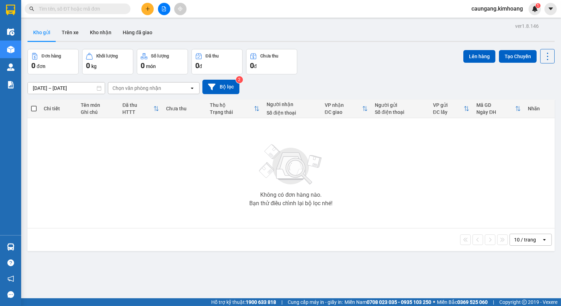
click at [146, 8] on icon "plus" at bounding box center [148, 8] width 4 height 0
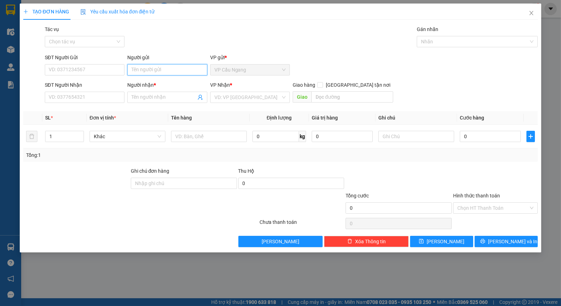
click at [174, 72] on input "Người gửi" at bounding box center [167, 69] width 80 height 11
type input "NHI"
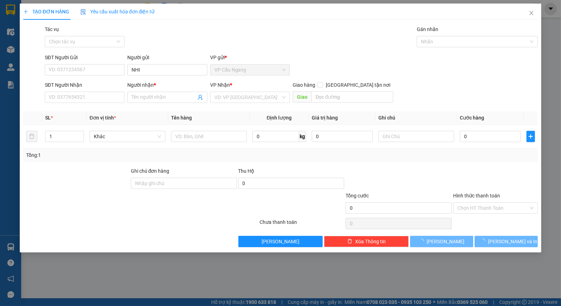
click at [169, 47] on div "Tác vụ Chọn tác vụ Gán nhãn Nhãn" at bounding box center [291, 37] width 496 height 25
click at [157, 96] on input "Người nhận *" at bounding box center [164, 97] width 64 height 8
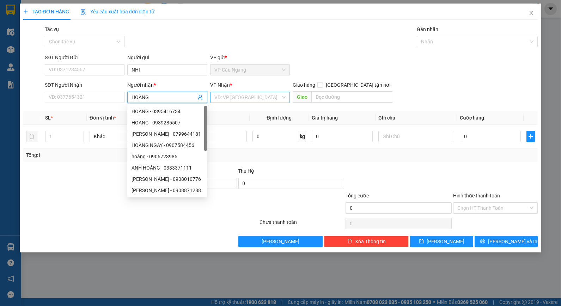
type input "HOÀNG"
click at [225, 97] on input "search" at bounding box center [247, 97] width 66 height 11
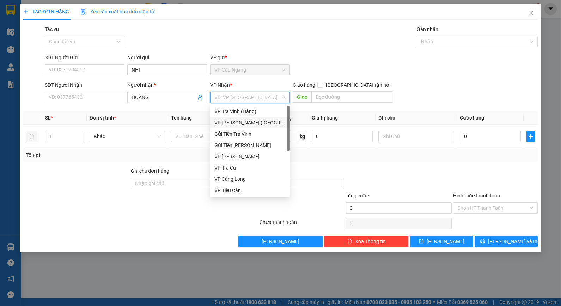
click at [241, 121] on div "VP [PERSON_NAME] ([GEOGRAPHIC_DATA])" at bounding box center [249, 123] width 71 height 8
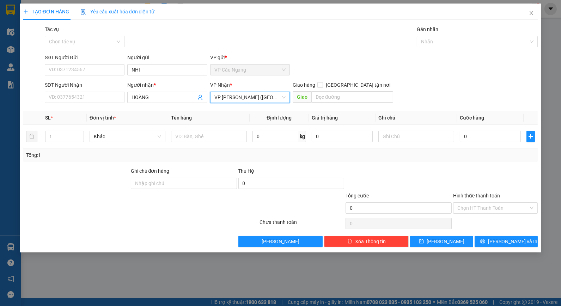
click at [303, 72] on div "SĐT Người Gửi VD: 0371234567 Người gửi NHI VP gửi * VP Cầu Ngang" at bounding box center [291, 66] width 496 height 25
click at [109, 99] on input "SĐT Người Nhận" at bounding box center [85, 97] width 80 height 11
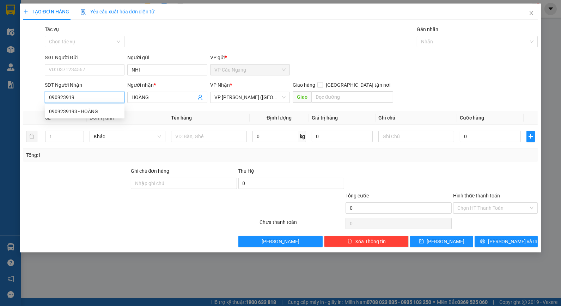
type input "0909239193"
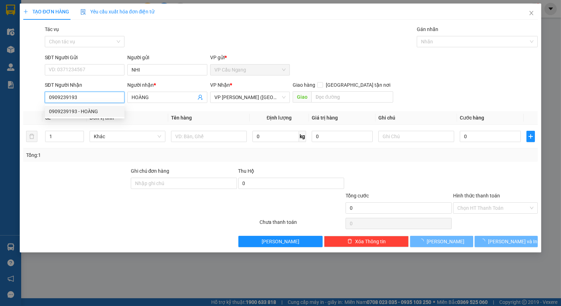
click at [89, 111] on div "0909239193 - HOÀNG" at bounding box center [84, 112] width 71 height 8
type input "HOÀNG"
type input "60.000"
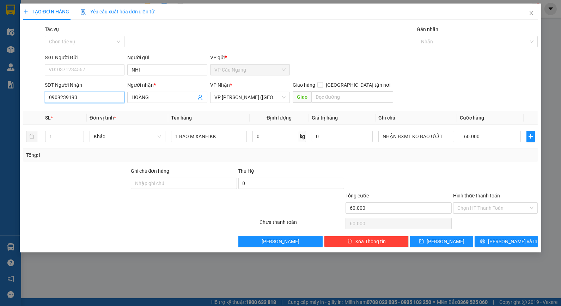
type input "0909239193"
click at [452, 159] on div "Tổng: 1" at bounding box center [280, 155] width 509 height 8
click at [481, 207] on input "Hình thức thanh toán" at bounding box center [493, 208] width 71 height 11
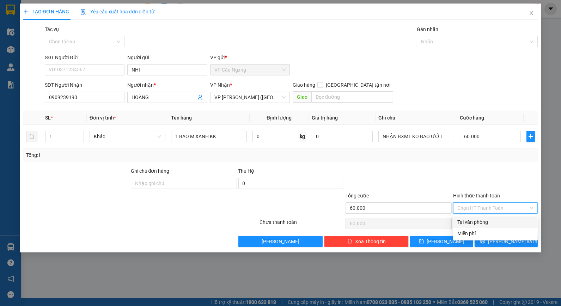
click at [482, 221] on div "Tại văn phòng" at bounding box center [496, 222] width 76 height 8
type input "0"
click at [491, 237] on button "[PERSON_NAME] và In" at bounding box center [506, 241] width 63 height 11
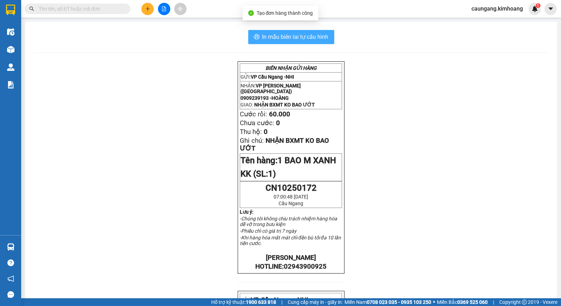
click at [280, 41] on span "In mẫu biên lai tự cấu hình" at bounding box center [295, 36] width 66 height 9
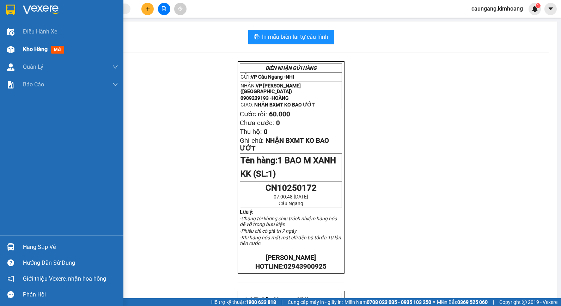
click at [29, 52] on span "Kho hàng" at bounding box center [35, 49] width 25 height 7
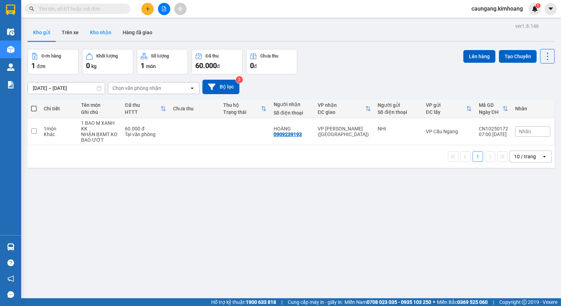
click at [101, 34] on button "Kho nhận" at bounding box center [100, 32] width 33 height 17
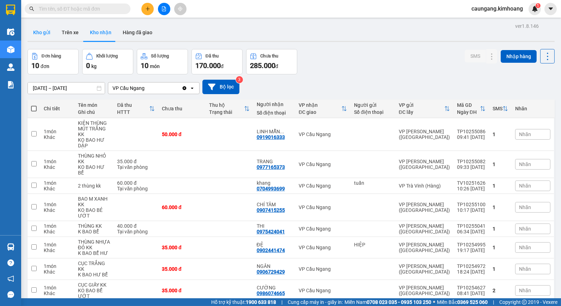
click at [50, 30] on button "Kho gửi" at bounding box center [42, 32] width 29 height 17
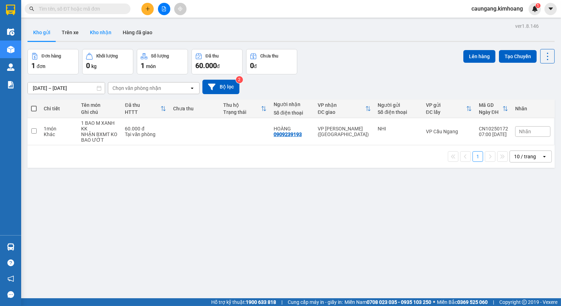
click at [100, 32] on button "Kho nhận" at bounding box center [100, 32] width 33 height 17
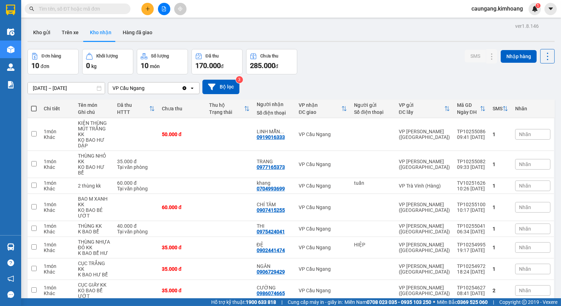
scroll to position [75, 0]
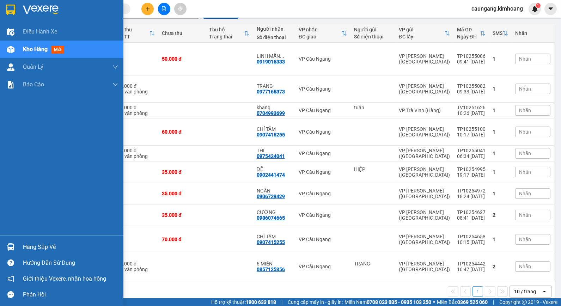
click at [9, 246] on img at bounding box center [10, 246] width 7 height 7
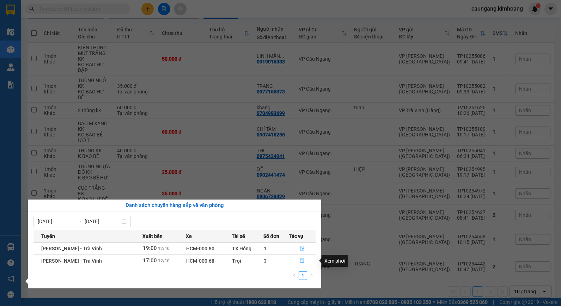
click at [301, 262] on icon "file-done" at bounding box center [302, 260] width 4 height 5
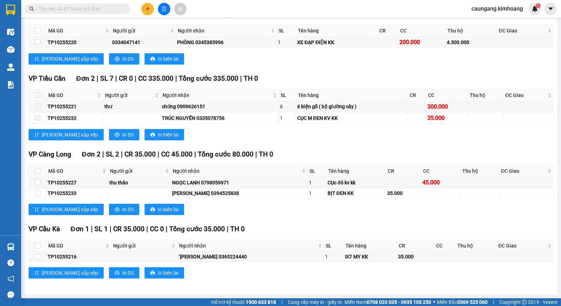
scroll to position [255, 0]
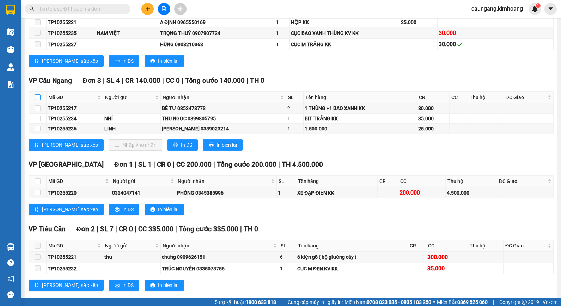
drag, startPoint x: 39, startPoint y: 101, endPoint x: 44, endPoint y: 107, distance: 8.0
click at [39, 100] on input "checkbox" at bounding box center [38, 98] width 6 height 6
checkbox input "true"
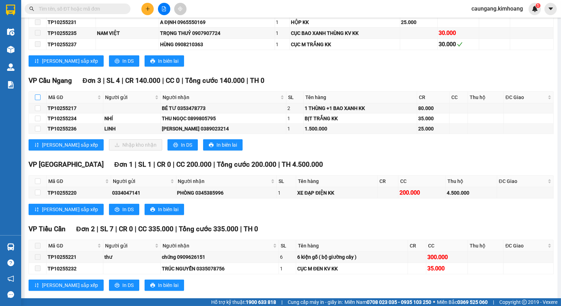
checkbox input "true"
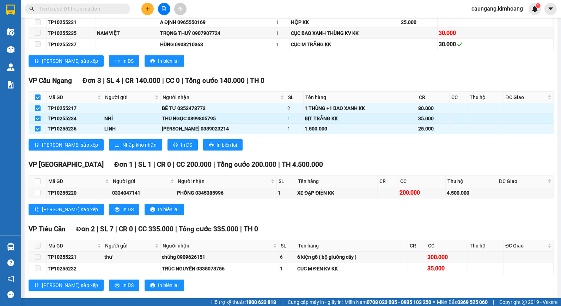
drag, startPoint x: 36, startPoint y: 122, endPoint x: 36, endPoint y: 128, distance: 6.0
click at [36, 121] on input "checkbox" at bounding box center [38, 119] width 6 height 6
checkbox input "false"
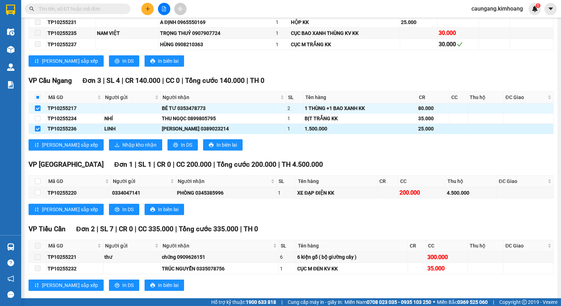
click at [36, 131] on label at bounding box center [38, 129] width 6 height 8
click at [36, 131] on input "checkbox" at bounding box center [38, 129] width 6 height 6
checkbox input "false"
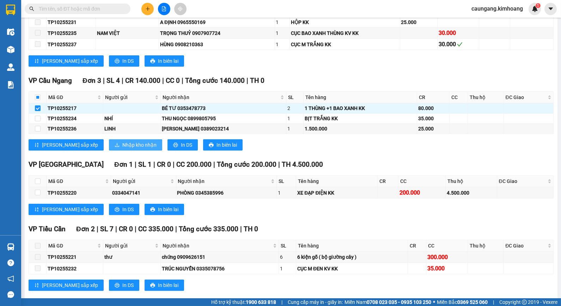
click at [122, 149] on span "Nhập kho nhận" at bounding box center [139, 145] width 34 height 8
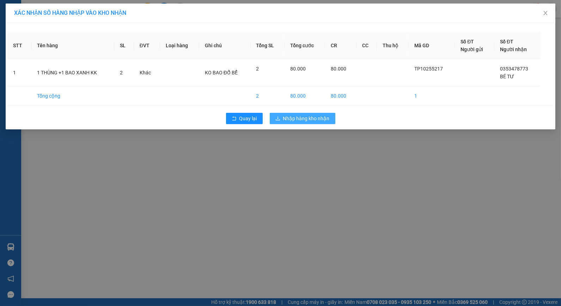
click at [306, 118] on span "Nhập hàng kho nhận" at bounding box center [306, 119] width 47 height 8
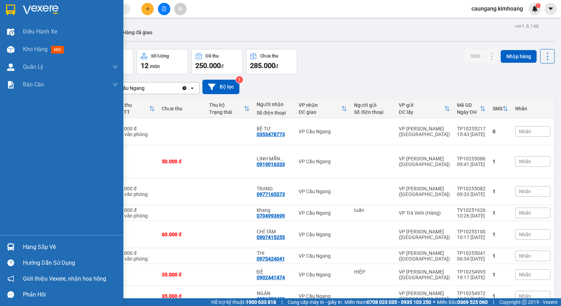
click at [30, 249] on div "Hàng sắp về" at bounding box center [70, 247] width 95 height 11
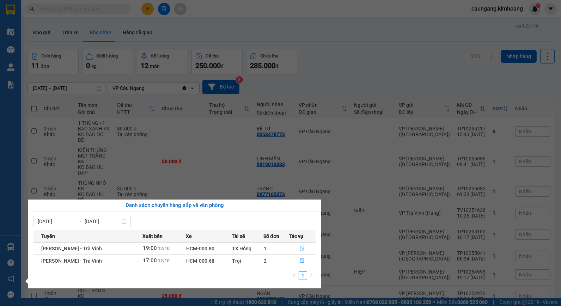
click at [301, 249] on icon "file-done" at bounding box center [302, 248] width 5 height 5
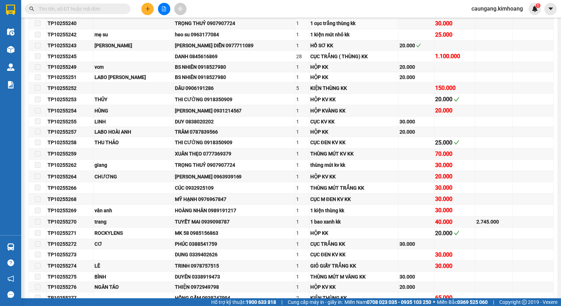
scroll to position [431, 0]
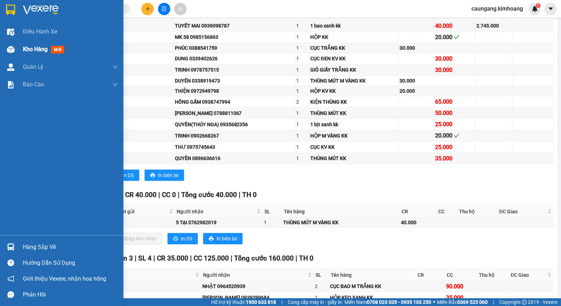
click at [20, 54] on div "Kho hàng mới" at bounding box center [61, 50] width 123 height 18
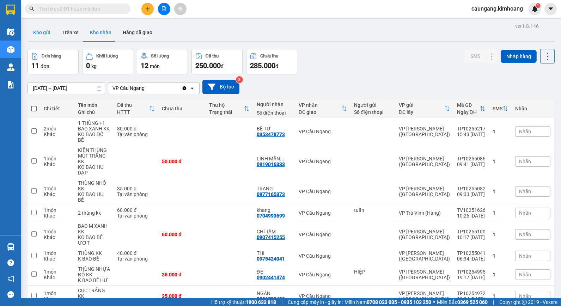
click at [46, 33] on button "Kho gửi" at bounding box center [42, 32] width 29 height 17
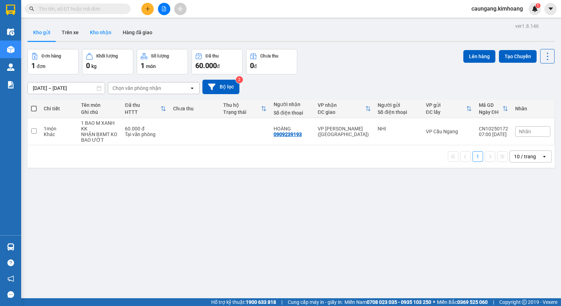
click at [95, 31] on button "Kho nhận" at bounding box center [100, 32] width 33 height 17
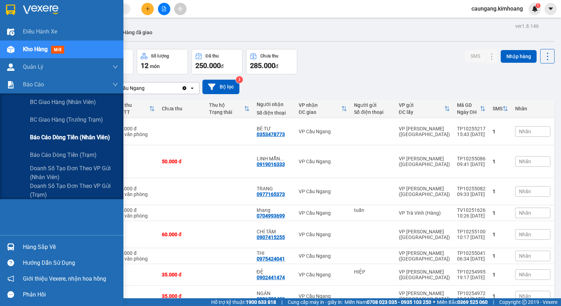
click at [46, 132] on div "Báo cáo dòng tiền (nhân viên)" at bounding box center [74, 138] width 88 height 18
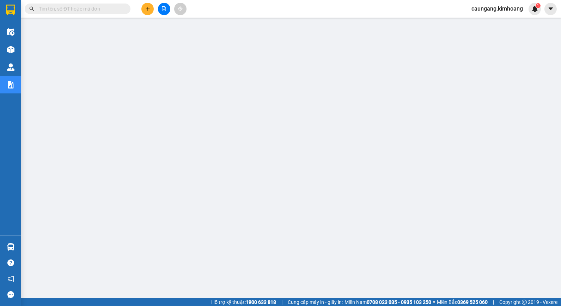
click at [86, 10] on input "text" at bounding box center [80, 9] width 83 height 8
type input "0"
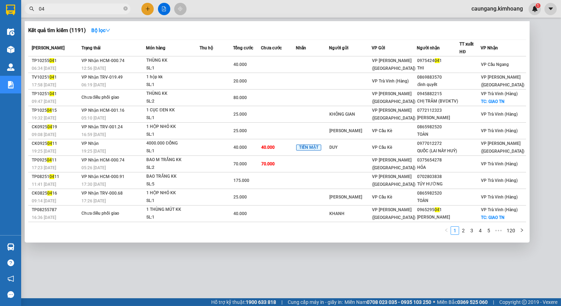
type input "0"
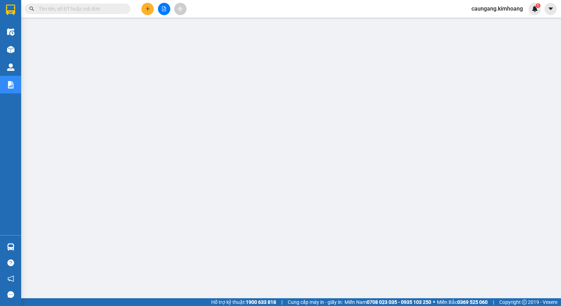
click at [93, 7] on input "text" at bounding box center [80, 9] width 83 height 8
click at [105, 9] on input "text" at bounding box center [80, 9] width 83 height 8
click at [102, 7] on input "text" at bounding box center [80, 9] width 83 height 8
click at [101, 8] on input "text" at bounding box center [80, 9] width 83 height 8
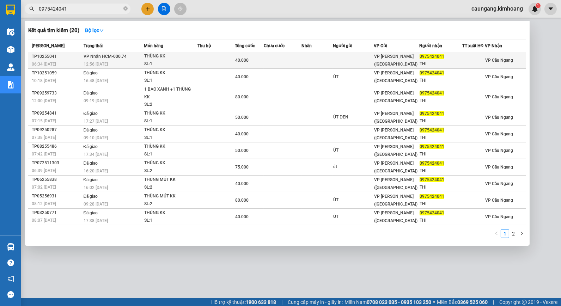
type input "0975424041"
click at [207, 58] on td at bounding box center [216, 60] width 37 height 17
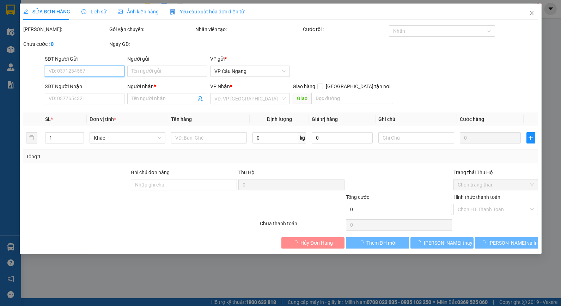
type input "0975424041"
type input "THI"
type input "40.000"
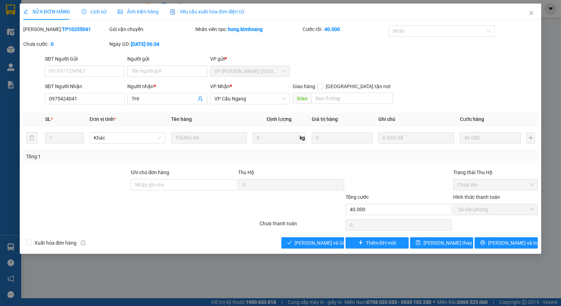
drag, startPoint x: 56, startPoint y: 29, endPoint x: 77, endPoint y: 29, distance: 20.1
click at [77, 29] on div "Mã ĐH: TP10255041" at bounding box center [65, 29] width 85 height 8
drag, startPoint x: 302, startPoint y: 241, endPoint x: 301, endPoint y: 236, distance: 5.7
click at [302, 241] on span "[PERSON_NAME] và Giao hàng" at bounding box center [329, 243] width 68 height 8
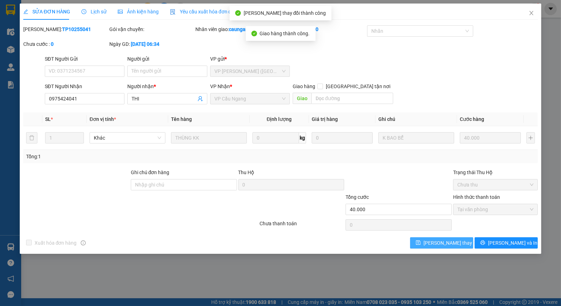
click at [452, 241] on span "[PERSON_NAME] thay đổi" at bounding box center [452, 243] width 56 height 8
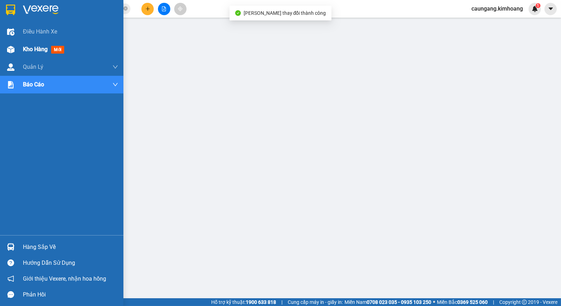
click at [37, 52] on span "Kho hàng" at bounding box center [35, 49] width 25 height 7
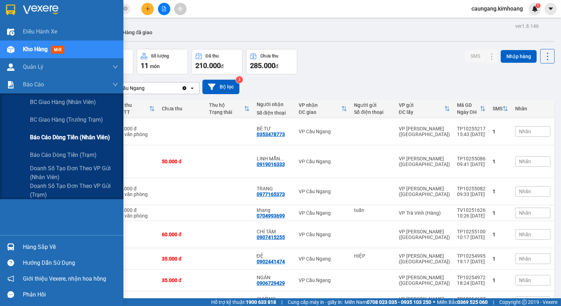
click at [76, 138] on span "Báo cáo dòng tiền (nhân viên)" at bounding box center [70, 137] width 80 height 9
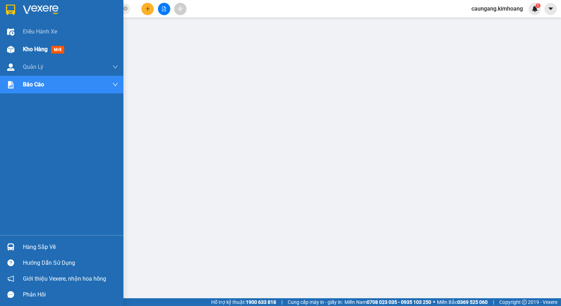
click at [20, 42] on div "Kho hàng mới" at bounding box center [61, 50] width 123 height 18
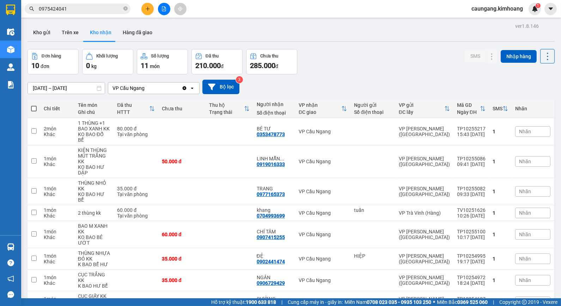
click at [73, 89] on input "[DATE] – [DATE]" at bounding box center [66, 88] width 77 height 11
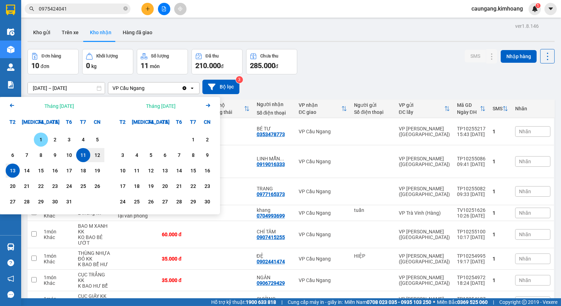
click at [42, 138] on div "1" at bounding box center [41, 139] width 10 height 8
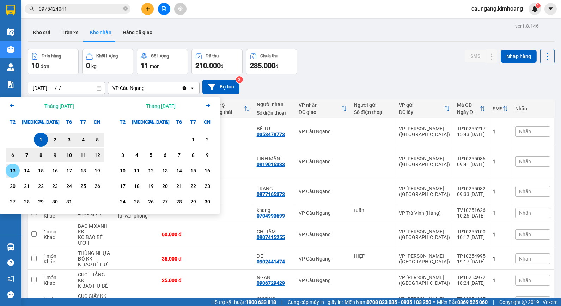
click at [12, 171] on div "13" at bounding box center [13, 171] width 10 height 8
type input "[DATE] – [DATE]"
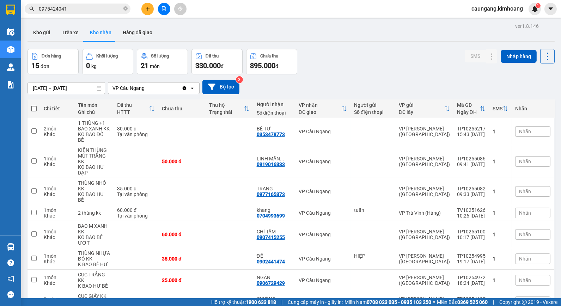
scroll to position [87, 0]
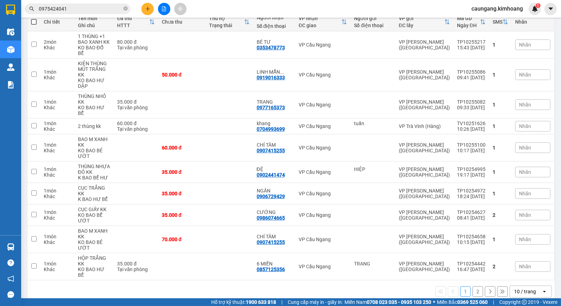
click at [474, 286] on button "2" at bounding box center [478, 291] width 11 height 11
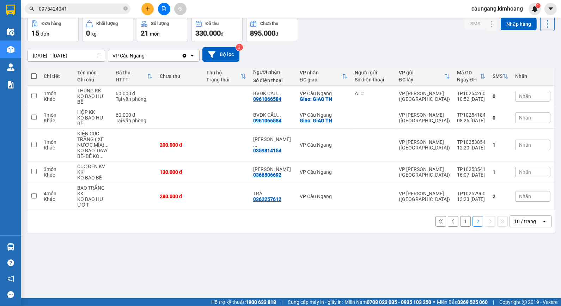
scroll to position [0, 0]
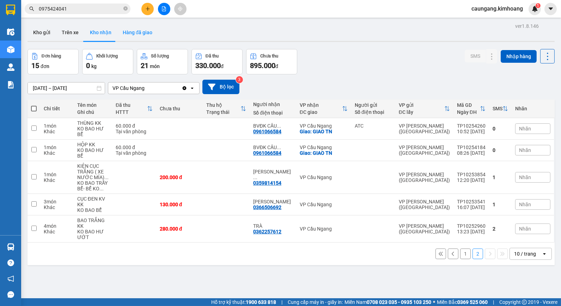
click at [140, 28] on button "Hàng đã giao" at bounding box center [137, 32] width 41 height 17
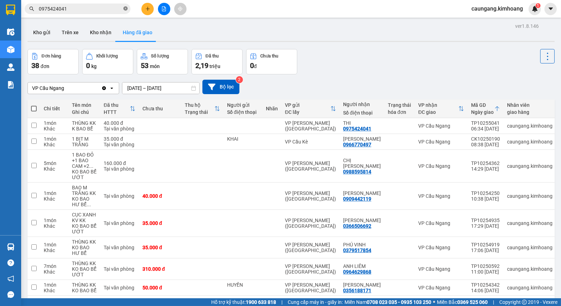
click at [126, 10] on icon "close-circle" at bounding box center [125, 8] width 4 height 4
click at [115, 9] on input "text" at bounding box center [80, 9] width 83 height 8
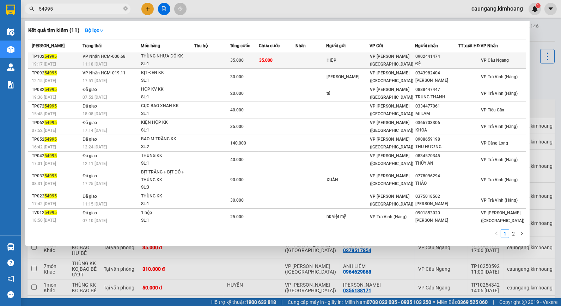
type input "54995"
click at [185, 55] on div "THÙNG NHỰA ĐỎ KK" at bounding box center [167, 57] width 53 height 8
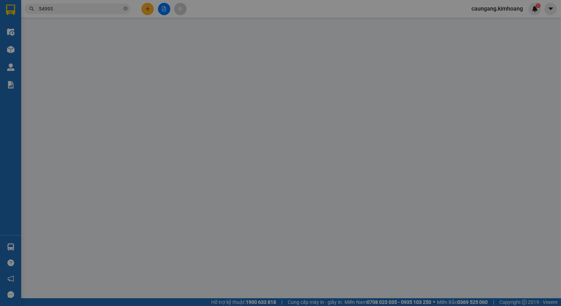
type input "HIỆP"
type input "0902441474"
type input "ĐỆ"
type input "35.000"
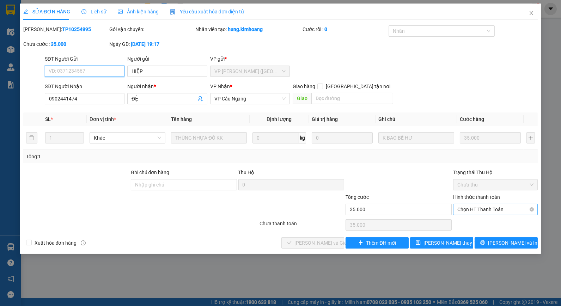
drag, startPoint x: 482, startPoint y: 207, endPoint x: 483, endPoint y: 216, distance: 8.9
click at [482, 207] on span "Chọn HT Thanh Toán" at bounding box center [496, 209] width 76 height 11
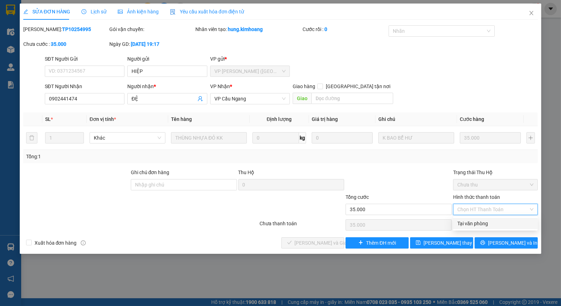
click at [480, 219] on div "Tại văn phòng" at bounding box center [495, 223] width 85 height 11
type input "0"
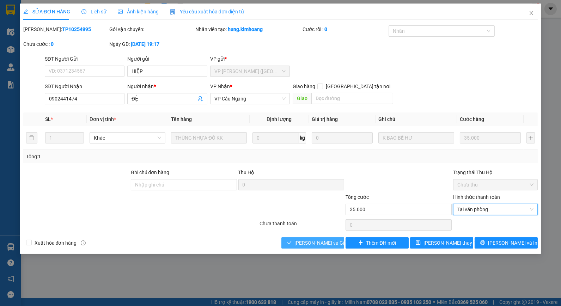
click at [329, 246] on span "[PERSON_NAME] và Giao hàng" at bounding box center [329, 243] width 68 height 8
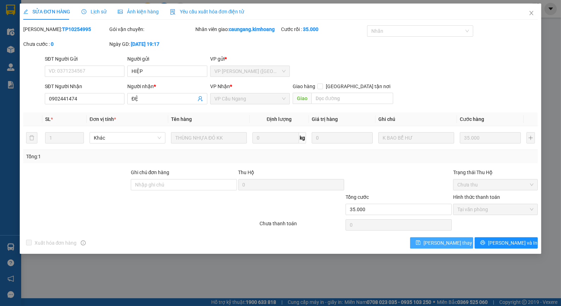
click at [424, 244] on button "[PERSON_NAME] thay đổi" at bounding box center [441, 242] width 63 height 11
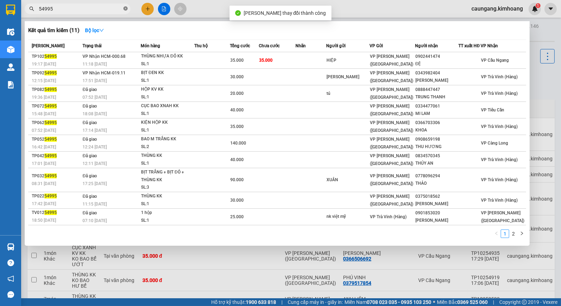
click at [126, 8] on icon "close-circle" at bounding box center [125, 8] width 4 height 4
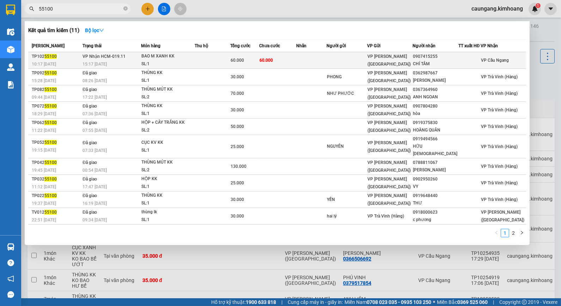
type input "55100"
click at [296, 58] on td "60.000" at bounding box center [277, 60] width 37 height 17
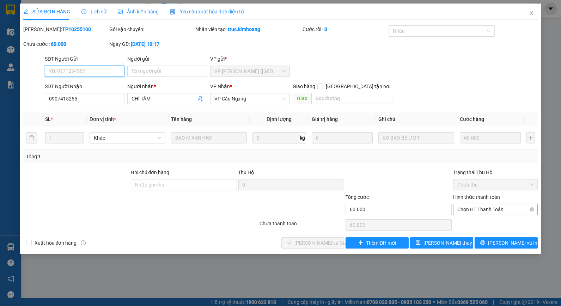
click at [478, 210] on span "Chọn HT Thanh Toán" at bounding box center [496, 209] width 76 height 11
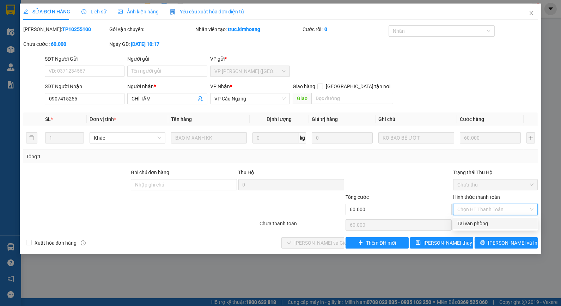
drag, startPoint x: 478, startPoint y: 219, endPoint x: 411, endPoint y: 236, distance: 69.1
click at [478, 219] on div "Tại văn phòng" at bounding box center [495, 223] width 85 height 11
type input "0"
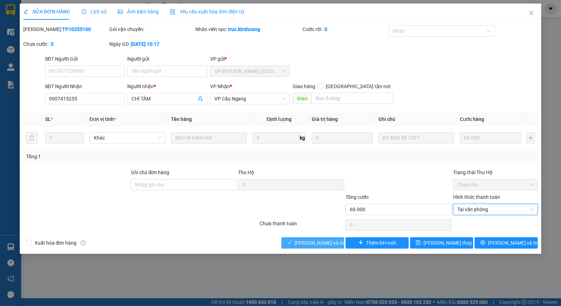
click at [330, 241] on span "[PERSON_NAME] và Giao hàng" at bounding box center [329, 243] width 68 height 8
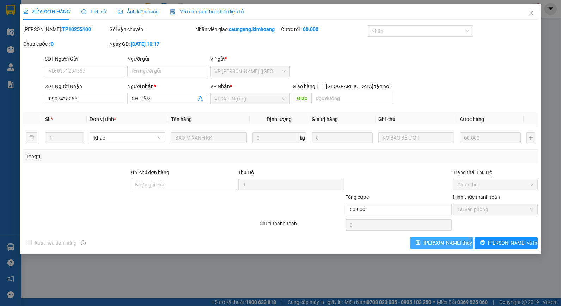
click at [432, 241] on span "[PERSON_NAME] thay đổi" at bounding box center [452, 243] width 56 height 8
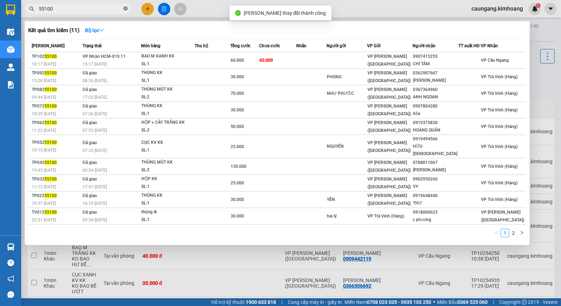
click at [126, 8] on icon "close-circle" at bounding box center [125, 8] width 4 height 4
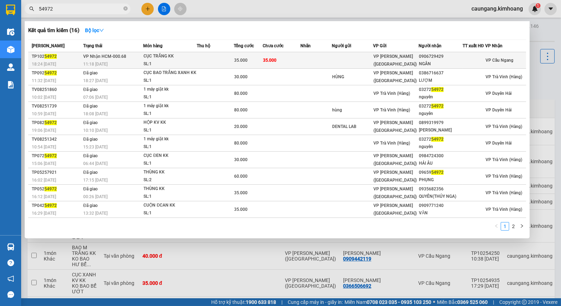
type input "54972"
click at [311, 63] on td at bounding box center [316, 60] width 31 height 17
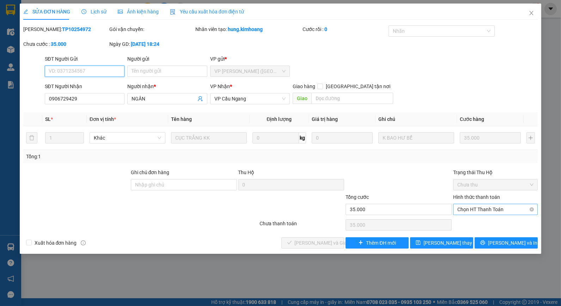
click at [482, 211] on span "Chọn HT Thanh Toán" at bounding box center [496, 209] width 76 height 11
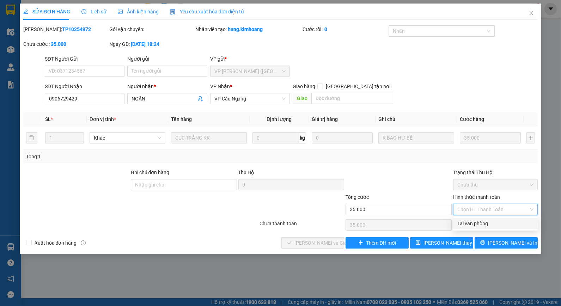
click at [479, 224] on div "Tại văn phòng" at bounding box center [496, 224] width 76 height 8
type input "0"
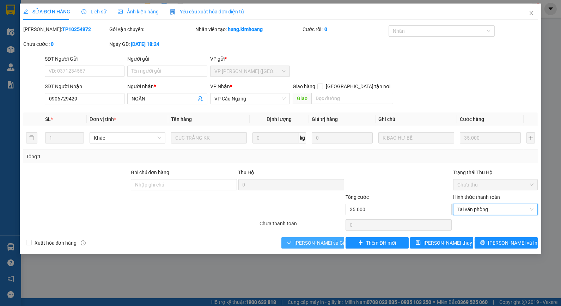
click at [331, 244] on span "[PERSON_NAME] và Giao hàng" at bounding box center [329, 243] width 68 height 8
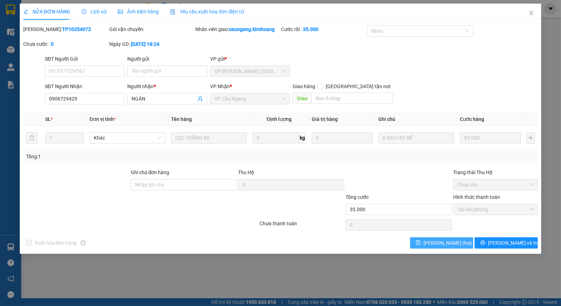
click at [414, 243] on button "[PERSON_NAME] thay đổi" at bounding box center [441, 242] width 63 height 11
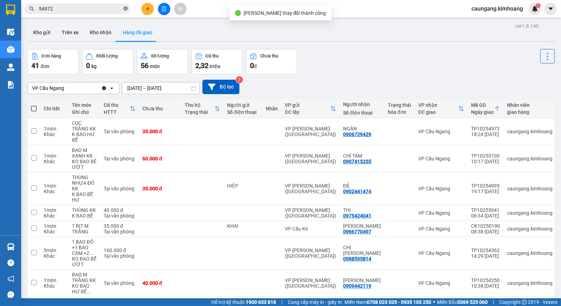
click at [124, 9] on icon "close-circle" at bounding box center [125, 8] width 4 height 4
click at [117, 11] on input "text" at bounding box center [80, 9] width 83 height 8
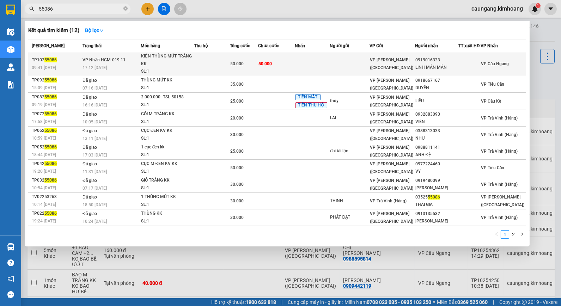
type input "55086"
click at [308, 65] on td at bounding box center [312, 64] width 35 height 24
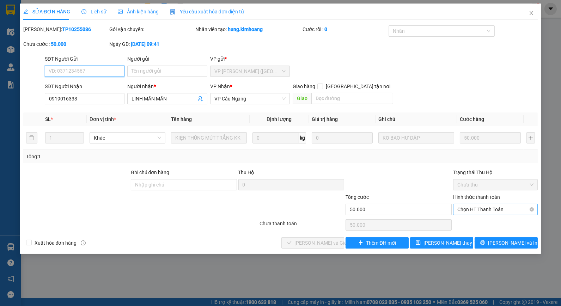
drag, startPoint x: 467, startPoint y: 208, endPoint x: 471, endPoint y: 212, distance: 5.7
click at [467, 208] on span "Chọn HT Thanh Toán" at bounding box center [496, 209] width 76 height 11
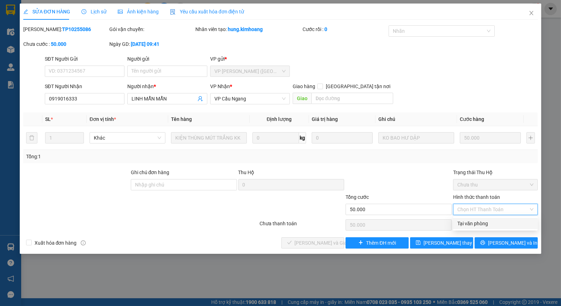
drag, startPoint x: 471, startPoint y: 220, endPoint x: 426, endPoint y: 222, distance: 44.8
click at [470, 220] on div "Tại văn phòng" at bounding box center [496, 224] width 76 height 8
type input "0"
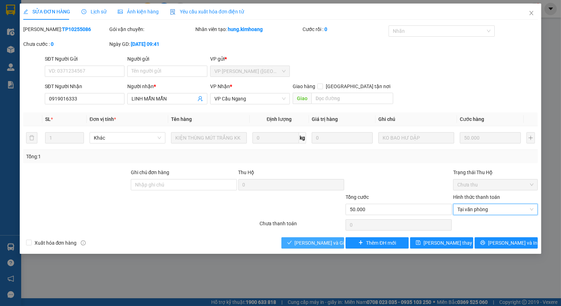
click at [325, 241] on span "[PERSON_NAME] và Giao hàng" at bounding box center [329, 243] width 68 height 8
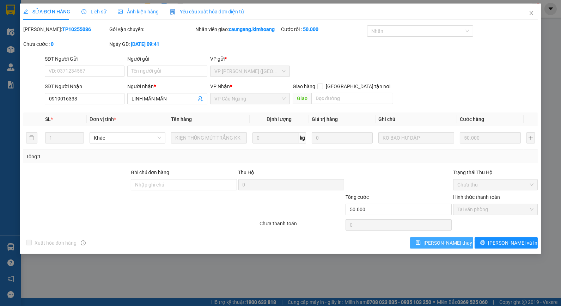
click at [450, 245] on span "[PERSON_NAME] thay đổi" at bounding box center [452, 243] width 56 height 8
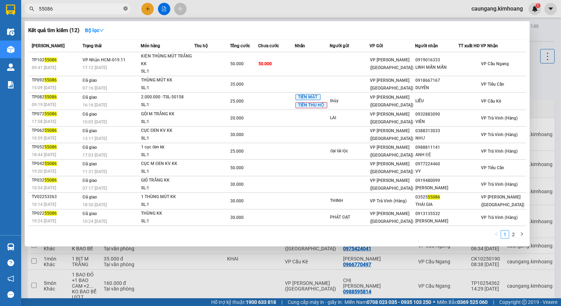
click at [124, 8] on icon "close-circle" at bounding box center [125, 8] width 4 height 4
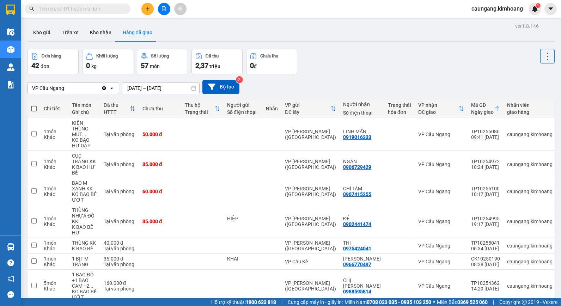
click at [113, 6] on input "text" at bounding box center [80, 9] width 83 height 8
click at [110, 8] on input "text" at bounding box center [80, 9] width 83 height 8
click at [85, 11] on input "text" at bounding box center [80, 9] width 83 height 8
click at [99, 32] on button "Kho nhận" at bounding box center [100, 32] width 33 height 17
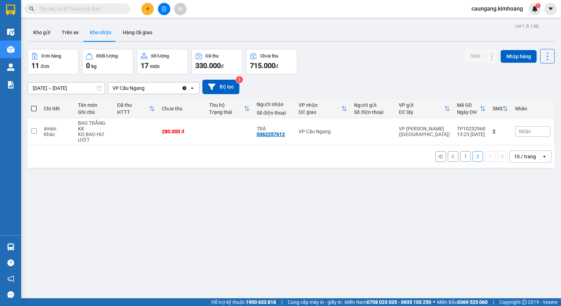
click at [99, 32] on button "Kho nhận" at bounding box center [100, 32] width 33 height 17
click at [40, 31] on button "Kho gửi" at bounding box center [42, 32] width 29 height 17
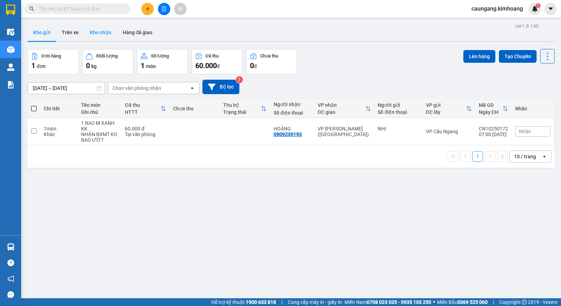
click at [101, 35] on button "Kho nhận" at bounding box center [100, 32] width 33 height 17
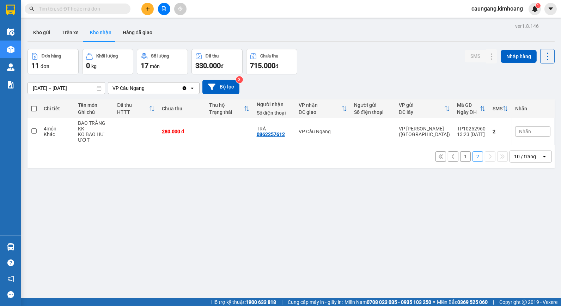
drag, startPoint x: 460, startPoint y: 157, endPoint x: 454, endPoint y: 155, distance: 6.8
click at [460, 157] on button "1" at bounding box center [465, 156] width 11 height 11
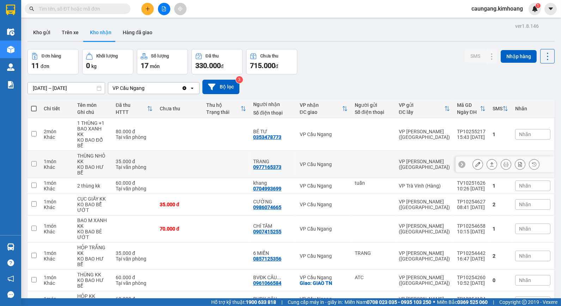
scroll to position [69, 0]
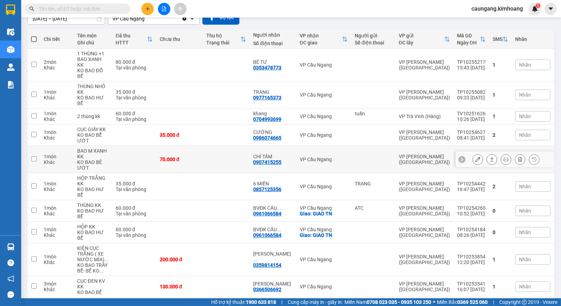
click at [228, 147] on td at bounding box center [226, 159] width 47 height 27
checkbox input "true"
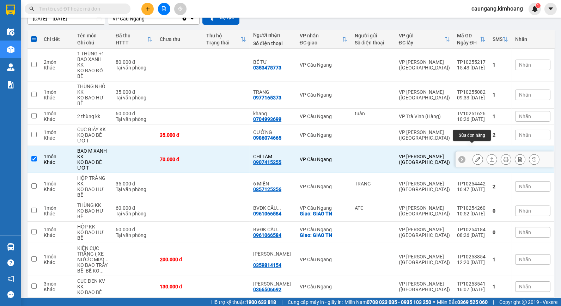
click at [476, 157] on icon at bounding box center [478, 159] width 5 height 5
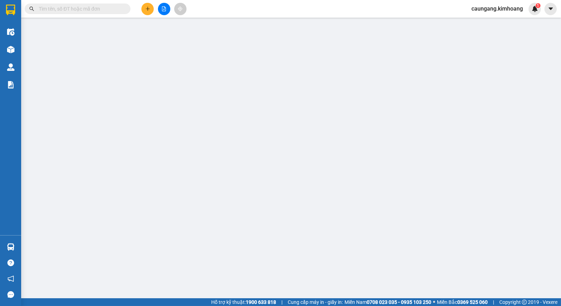
type input "0907415255"
type input "CHÍ TÂM"
type input "70.000"
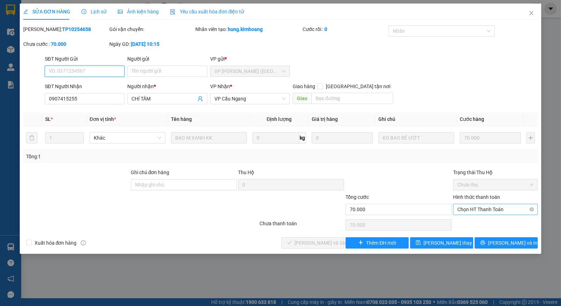
drag, startPoint x: 476, startPoint y: 210, endPoint x: 477, endPoint y: 214, distance: 3.9
click at [476, 210] on span "Chọn HT Thanh Toán" at bounding box center [496, 209] width 76 height 11
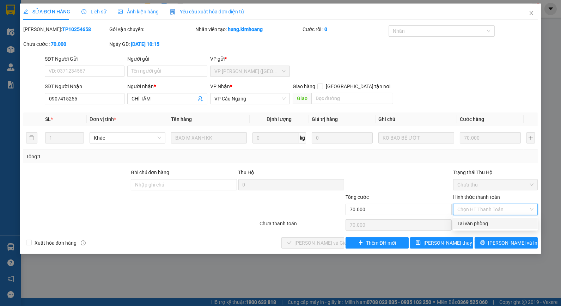
click at [477, 217] on div "Total Paid Fee 0 Total UnPaid Fee 70.000 Cash Collection Total Fee Mã ĐH: TP102…" at bounding box center [280, 136] width 515 height 223
click at [470, 210] on span "Chọn HT Thanh Toán" at bounding box center [496, 209] width 76 height 11
drag, startPoint x: 468, startPoint y: 222, endPoint x: 383, endPoint y: 224, distance: 85.7
click at [461, 222] on div "Tại văn phòng" at bounding box center [496, 224] width 76 height 8
type input "0"
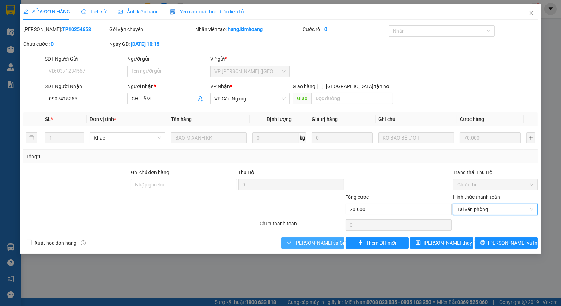
click at [316, 242] on span "[PERSON_NAME] và Giao hàng" at bounding box center [329, 243] width 68 height 8
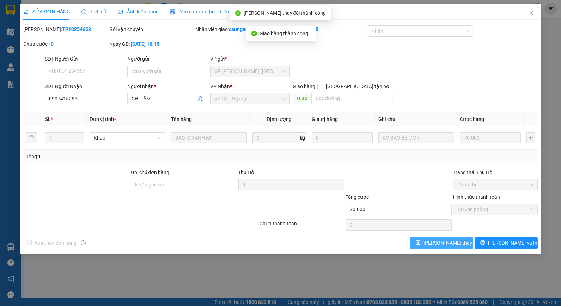
click at [429, 241] on button "[PERSON_NAME] thay đổi" at bounding box center [441, 242] width 63 height 11
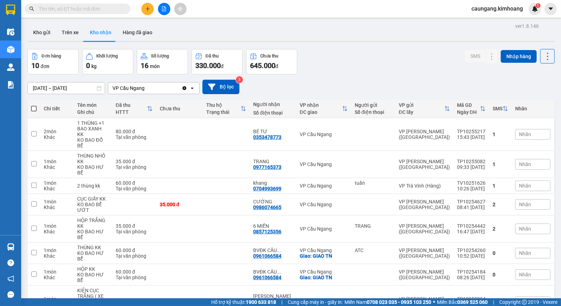
scroll to position [39, 0]
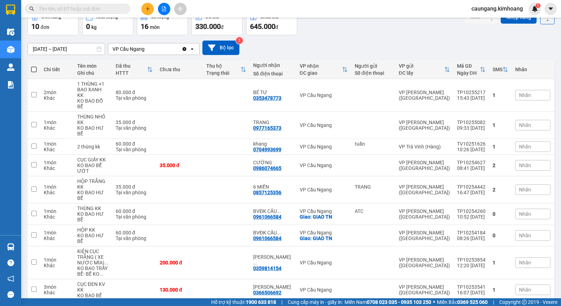
click at [110, 8] on input "text" at bounding box center [80, 9] width 83 height 8
click at [110, 9] on input "text" at bounding box center [80, 9] width 83 height 8
click at [147, 6] on icon "plus" at bounding box center [147, 8] width 5 height 5
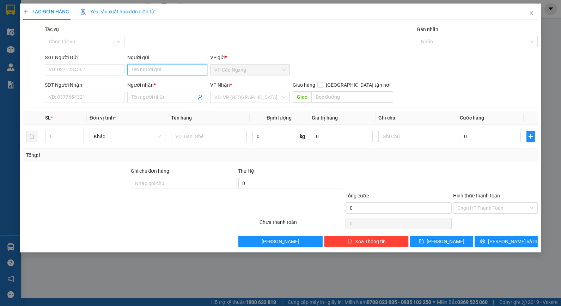
click at [146, 67] on input "Người gửi" at bounding box center [167, 69] width 80 height 11
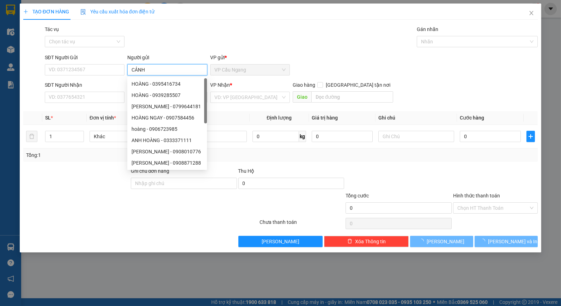
type input "CẢNH"
click at [172, 40] on div "Tác vụ Chọn tác vụ Gán nhãn Nhãn" at bounding box center [291, 37] width 496 height 25
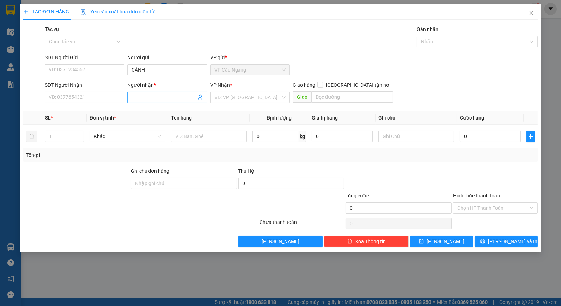
click at [150, 94] on input "Người nhận *" at bounding box center [164, 97] width 64 height 8
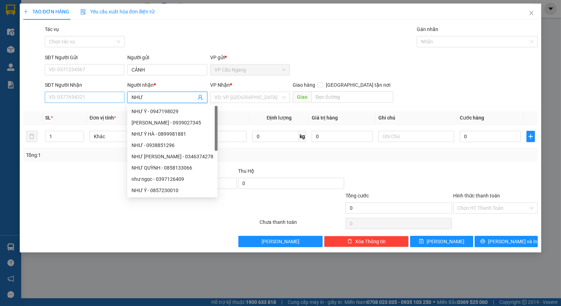
type input "NHƯ"
click at [92, 99] on input "SĐT Người Nhận" at bounding box center [85, 97] width 80 height 11
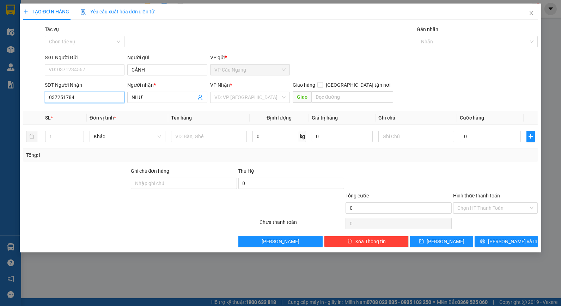
type input "0372517845"
click at [94, 108] on div "0372517845 - NHƯ" at bounding box center [84, 112] width 71 height 8
type input "NHƯ"
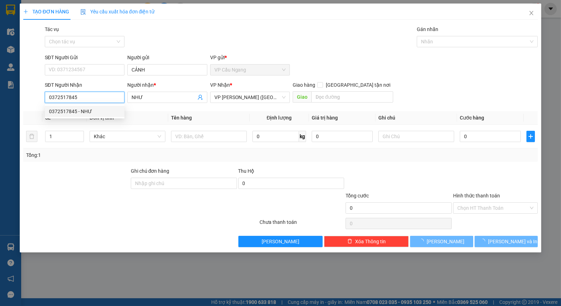
type input "35.000"
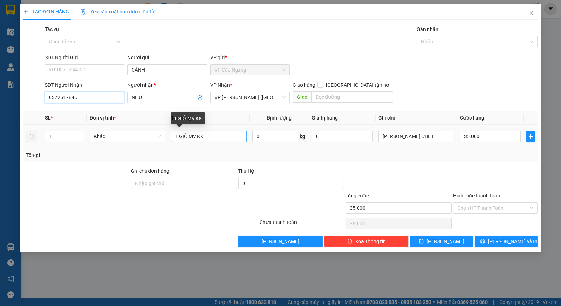
type input "0372517845"
drag, startPoint x: 212, startPoint y: 136, endPoint x: 150, endPoint y: 140, distance: 63.0
click at [155, 140] on tr "1 Khác 1 GIỎ MV KK 0 kg 0 KO BAO CHẾT 35.000" at bounding box center [280, 137] width 515 height 24
type input "1 RỔ M ĐỎ KV"
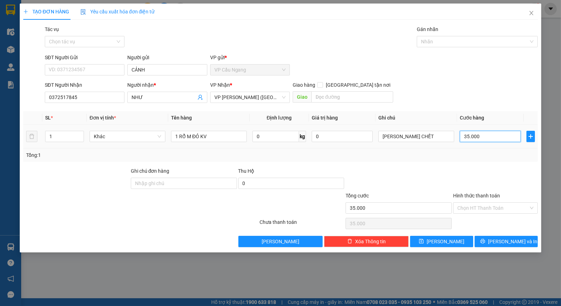
click at [485, 136] on input "35.000" at bounding box center [490, 136] width 61 height 11
type input "4"
type input "40"
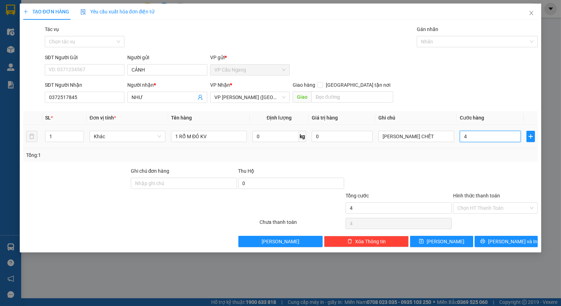
type input "40"
type input "40.000"
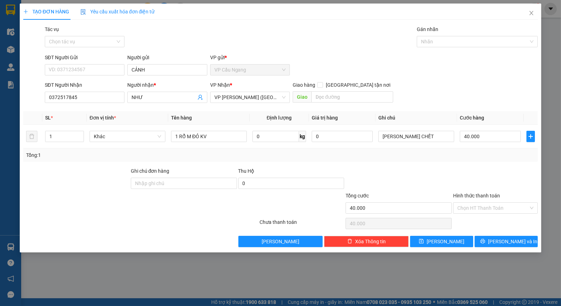
click at [451, 169] on div at bounding box center [399, 179] width 108 height 25
click at [485, 244] on span "printer" at bounding box center [482, 242] width 5 height 6
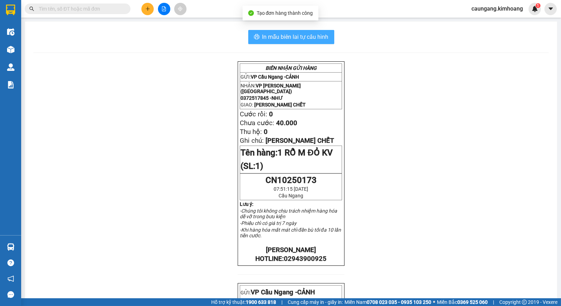
click at [288, 34] on span "In mẫu biên lai tự cấu hình" at bounding box center [295, 36] width 66 height 9
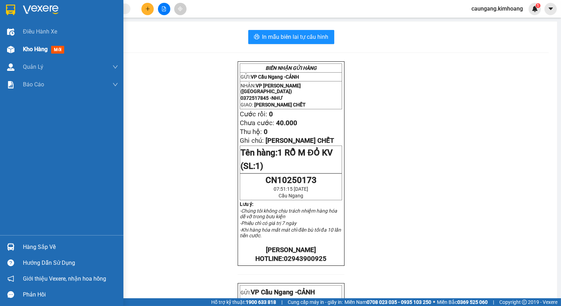
click at [37, 48] on span "Kho hàng" at bounding box center [35, 49] width 25 height 7
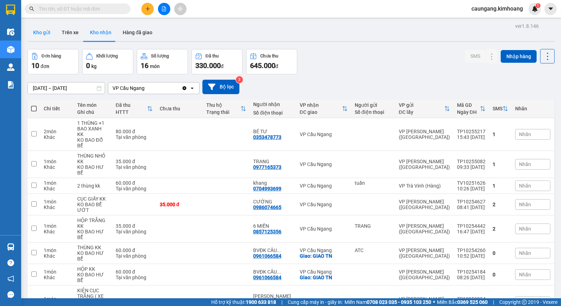
click at [47, 32] on button "Kho gửi" at bounding box center [42, 32] width 29 height 17
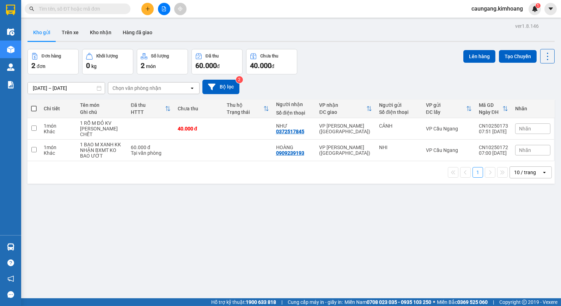
click at [150, 12] on button at bounding box center [147, 9] width 12 height 12
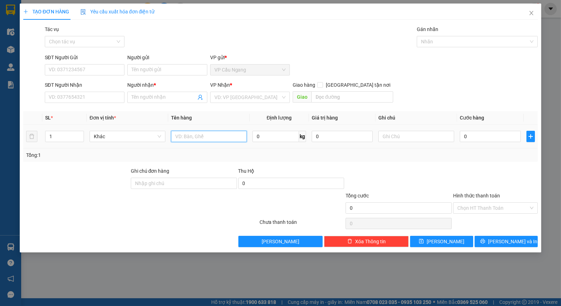
click at [210, 133] on input "text" at bounding box center [209, 136] width 76 height 11
type input "1 BAO M TRẮNG KK"
click at [385, 150] on div "Tổng: 1" at bounding box center [280, 155] width 515 height 13
click at [403, 138] on input "text" at bounding box center [417, 136] width 76 height 11
type input "KO BAO HƯ ƯỚT"
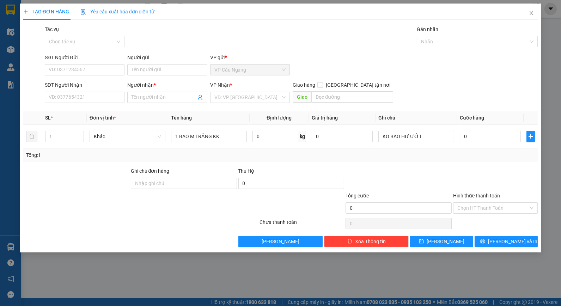
drag, startPoint x: 435, startPoint y: 160, endPoint x: 464, endPoint y: 146, distance: 32.2
click at [435, 160] on div "Tổng: 1" at bounding box center [280, 155] width 515 height 13
click at [480, 135] on input "0" at bounding box center [490, 136] width 61 height 11
type input "5"
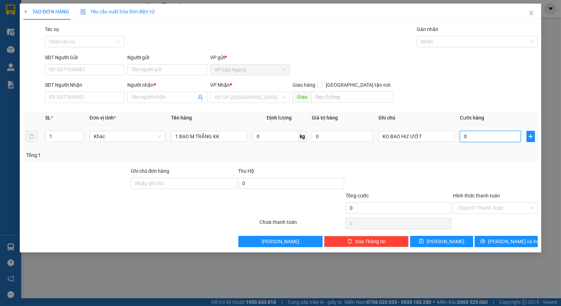
type input "5"
type input "50"
click at [449, 90] on div "SĐT Người Nhận VD: 0377654321 Người nhận * Tên người nhận VP Nhận * VD: VP [GEO…" at bounding box center [291, 93] width 496 height 25
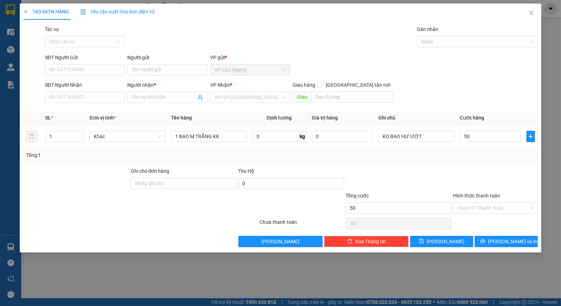
type input "50.000"
click at [156, 68] on input "Người gửi" at bounding box center [167, 69] width 80 height 11
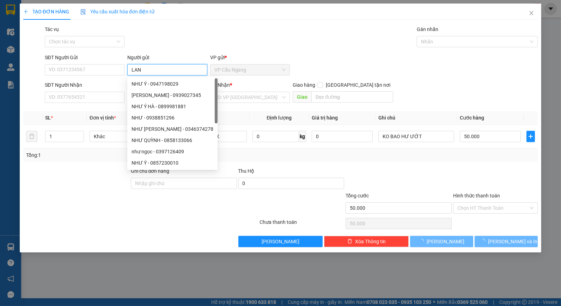
type input "LAN"
click at [169, 46] on div "Tác vụ Chọn tác vụ Gán nhãn Nhãn" at bounding box center [291, 37] width 496 height 25
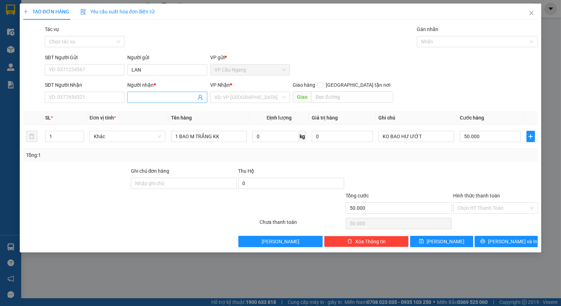
click at [160, 96] on input "Người nhận *" at bounding box center [164, 97] width 64 height 8
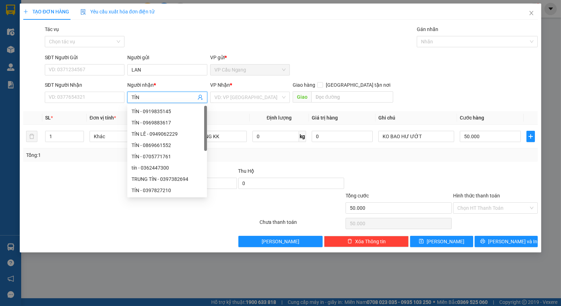
type input "TÍN"
click at [203, 19] on div "TẠO ĐƠN HÀNG Yêu cầu xuất hóa đơn điện tử" at bounding box center [280, 12] width 515 height 16
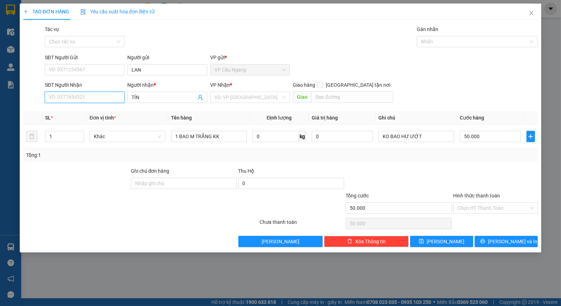
click at [112, 93] on input "SĐT Người Nhận" at bounding box center [85, 97] width 80 height 11
click at [260, 99] on input "search" at bounding box center [247, 97] width 66 height 11
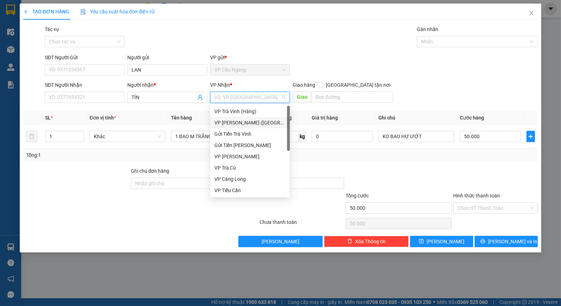
click at [243, 124] on div "VP [PERSON_NAME] ([GEOGRAPHIC_DATA])" at bounding box center [249, 123] width 71 height 8
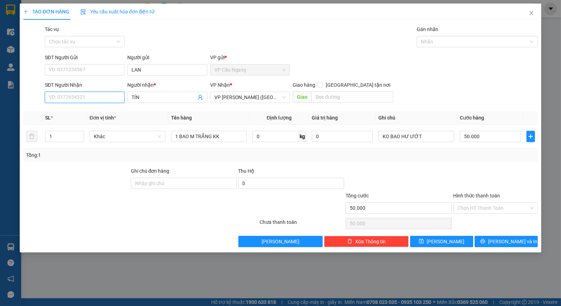
click at [108, 98] on input "SĐT Người Nhận" at bounding box center [85, 97] width 80 height 11
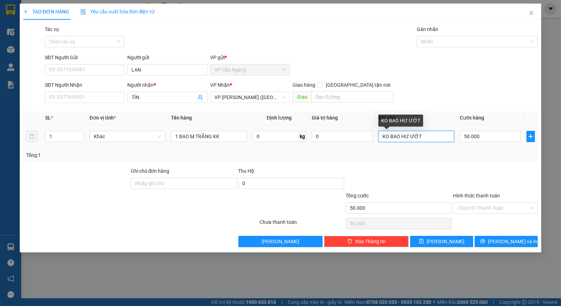
click at [384, 138] on input "KO BAO HƯ ƯỚT" at bounding box center [417, 136] width 76 height 11
click at [382, 139] on input "KO BAO HƯ ƯỚT" at bounding box center [417, 136] width 76 height 11
type input "NHẬN BXMT KO BAO HƯ ƯỚT"
click at [471, 75] on div "SĐT Người Gửi VD: 0371234567 Người gửi LAN VP gửi * VP Cầu Ngang" at bounding box center [291, 66] width 496 height 25
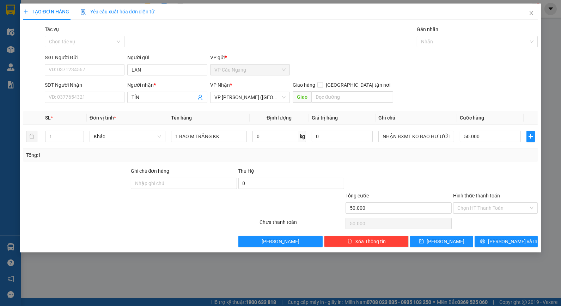
click at [294, 36] on div "Tác vụ Chọn tác vụ Gán nhãn Nhãn" at bounding box center [291, 37] width 496 height 25
click at [102, 99] on input "SĐT Người Nhận" at bounding box center [85, 97] width 80 height 11
type input "0979289134"
click at [78, 161] on div "Tổng: 1" at bounding box center [280, 155] width 515 height 13
click at [420, 168] on div at bounding box center [399, 179] width 108 height 25
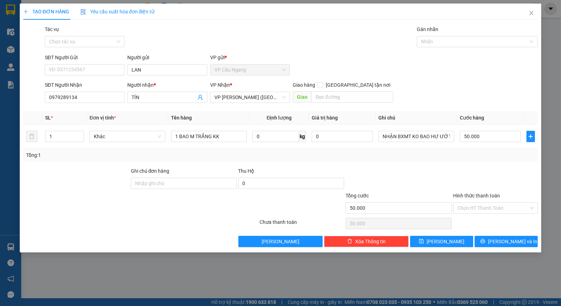
click at [403, 167] on div "Transit Pickup Surcharge Ids Transit Deliver Surcharge Ids Transit Deliver Surc…" at bounding box center [280, 136] width 515 height 222
click at [495, 207] on input "Hình thức thanh toán" at bounding box center [493, 208] width 71 height 11
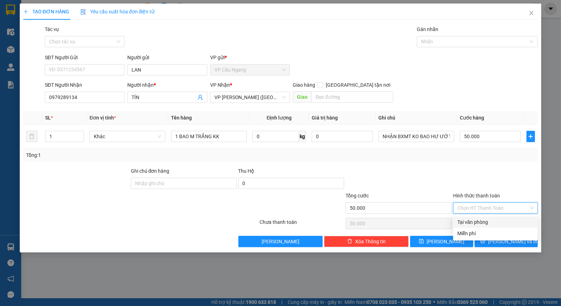
click at [495, 220] on div "Tại văn phòng" at bounding box center [496, 222] width 76 height 8
type input "0"
click at [478, 182] on div at bounding box center [496, 179] width 86 height 25
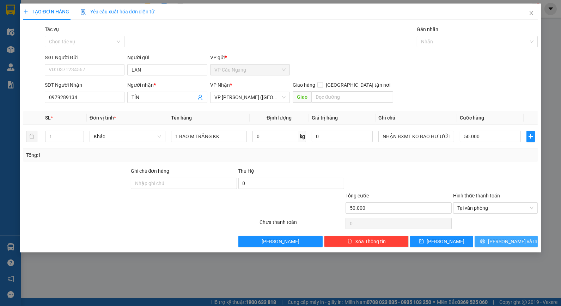
click at [485, 240] on icon "printer" at bounding box center [483, 241] width 5 height 5
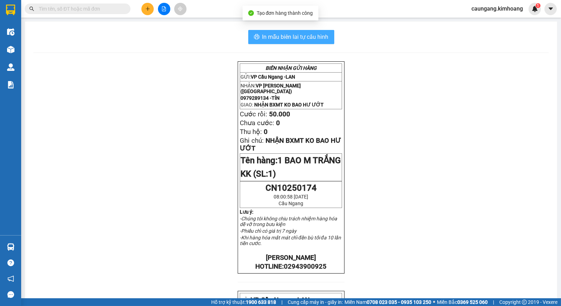
click at [289, 34] on span "In mẫu biên lai tự cấu hình" at bounding box center [295, 36] width 66 height 9
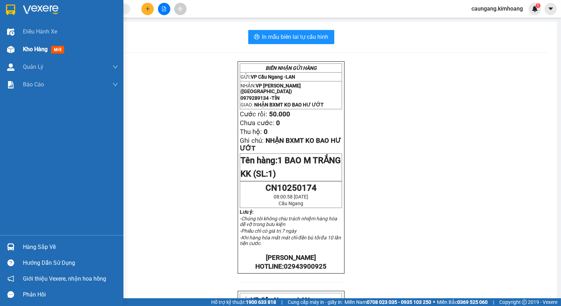
click at [38, 48] on span "Kho hàng" at bounding box center [35, 49] width 25 height 7
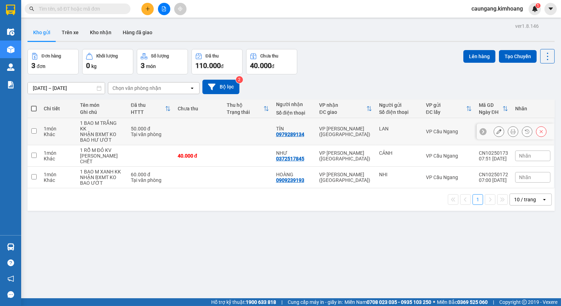
click at [497, 132] on icon at bounding box center [499, 131] width 5 height 5
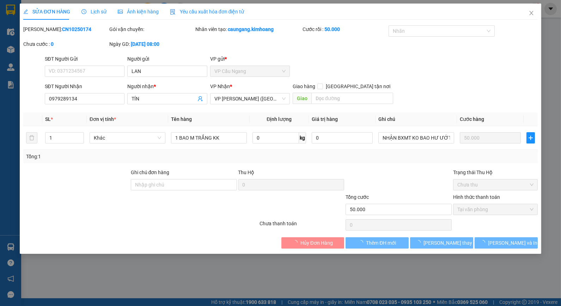
type input "LAN"
type input "0979289134"
type input "TÍN"
type input "50.000"
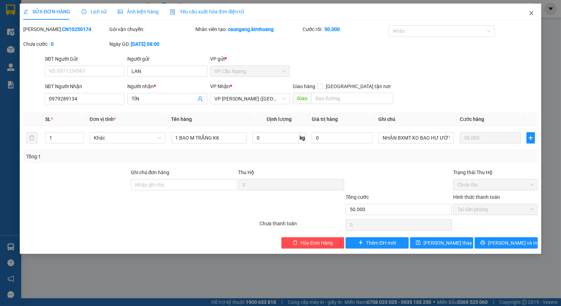
click at [533, 15] on icon "close" at bounding box center [532, 13] width 4 height 4
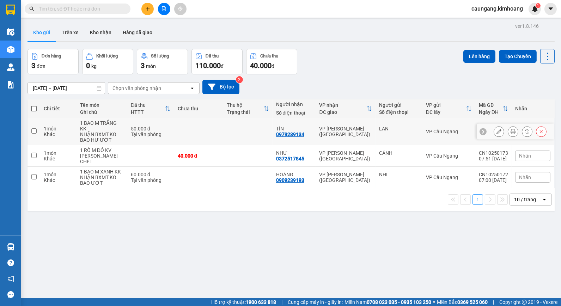
click at [326, 138] on td "VP [PERSON_NAME] ([GEOGRAPHIC_DATA])" at bounding box center [346, 131] width 60 height 27
checkbox input "true"
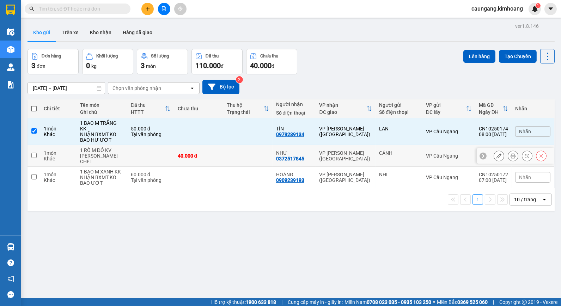
click at [328, 157] on td "VP [PERSON_NAME] ([GEOGRAPHIC_DATA])" at bounding box center [346, 156] width 60 height 22
checkbox input "true"
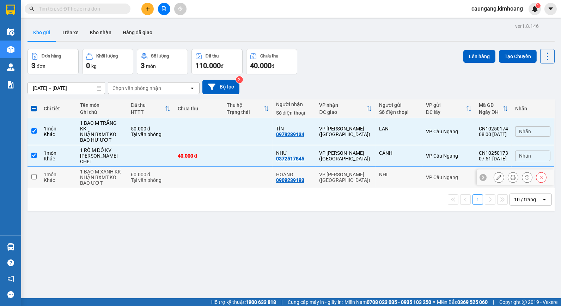
click at [329, 167] on td "VP [PERSON_NAME] ([GEOGRAPHIC_DATA])" at bounding box center [346, 178] width 60 height 22
checkbox input "true"
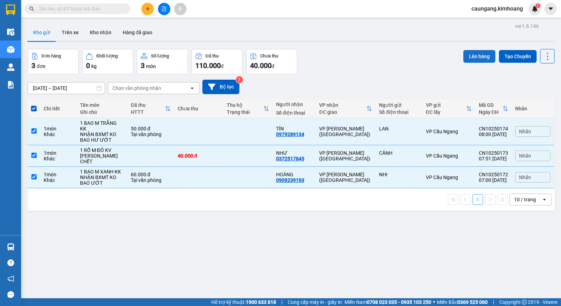
click at [466, 58] on button "Lên hàng" at bounding box center [480, 56] width 32 height 13
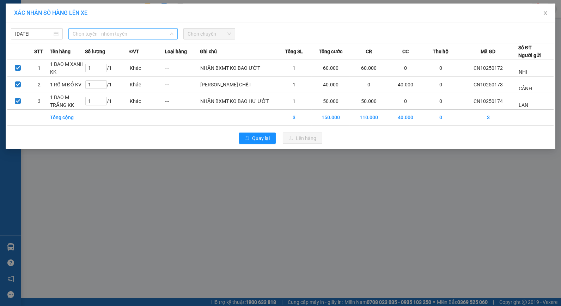
click at [163, 37] on span "Chọn tuyến - nhóm tuyến" at bounding box center [123, 34] width 101 height 11
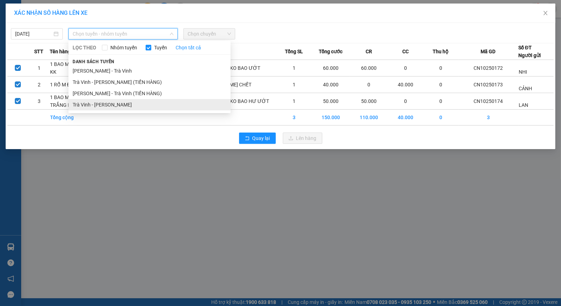
click at [106, 108] on li "Trà Vinh - [PERSON_NAME]" at bounding box center [149, 104] width 162 height 11
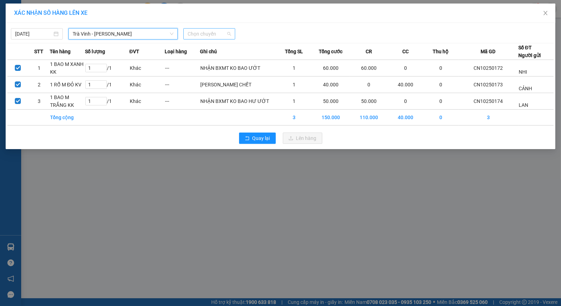
click at [212, 33] on span "Chọn chuyến" at bounding box center [209, 34] width 43 height 11
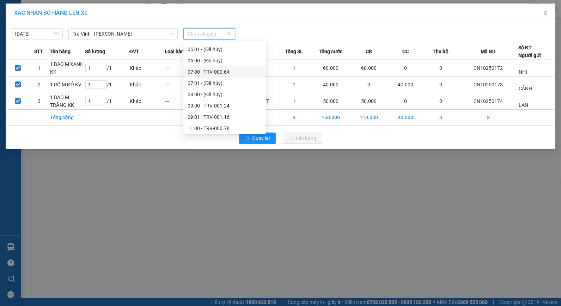
scroll to position [196, 0]
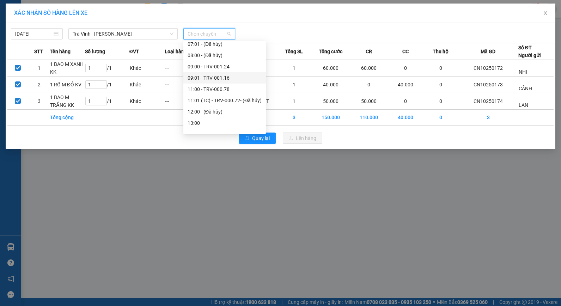
click at [212, 79] on div "09:01 - TRV-001.16" at bounding box center [225, 78] width 74 height 8
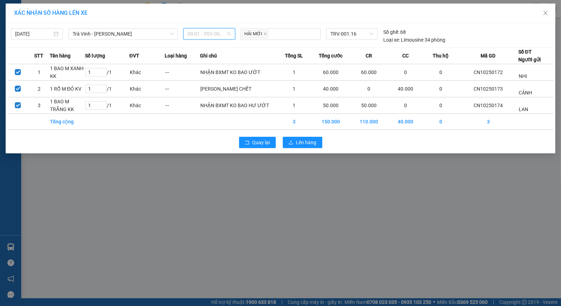
click at [214, 33] on span "09:01 - TRV-001.16" at bounding box center [209, 34] width 43 height 11
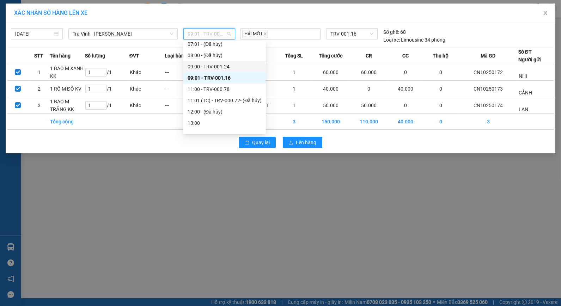
click at [212, 63] on div "09:00 - TRV-001.24" at bounding box center [225, 67] width 74 height 8
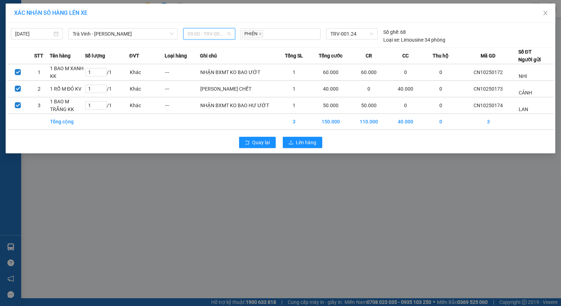
click at [220, 36] on span "09:00 - TRV-001.24" at bounding box center [209, 34] width 43 height 11
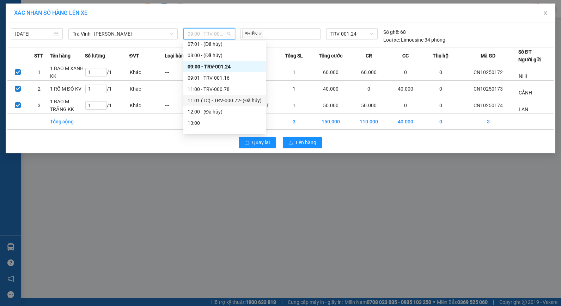
click at [213, 101] on div "11:01 (TC) - TRV-000.72 - (Đã hủy)" at bounding box center [225, 101] width 74 height 8
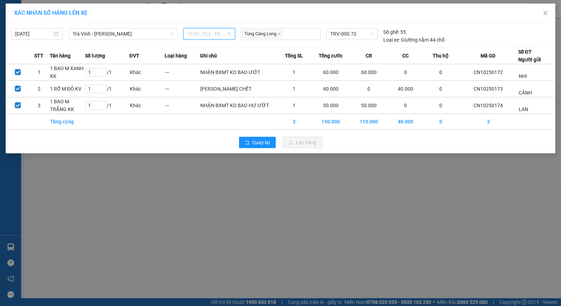
click at [218, 33] on span "11:01 (TC) - TRV-000.72 - (Đã hủy)" at bounding box center [209, 34] width 43 height 11
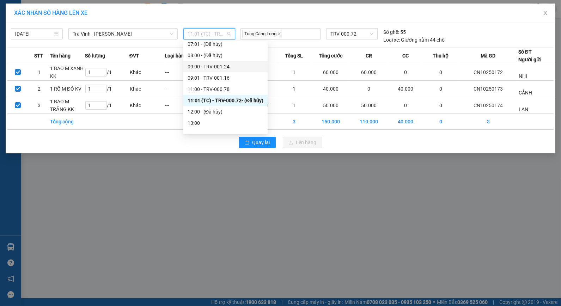
scroll to position [235, 0]
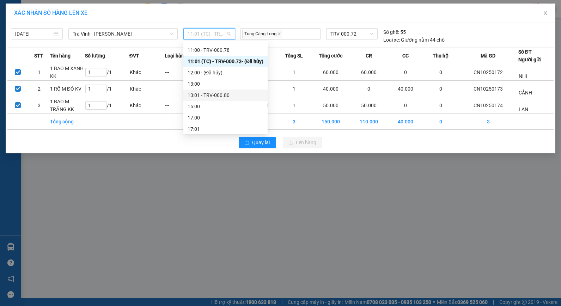
click at [208, 92] on div "13:01 - TRV-000.80" at bounding box center [226, 95] width 76 height 8
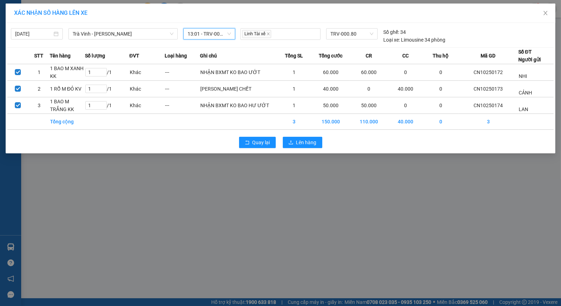
click at [219, 33] on span "13:01 - TRV-000.80" at bounding box center [209, 34] width 43 height 11
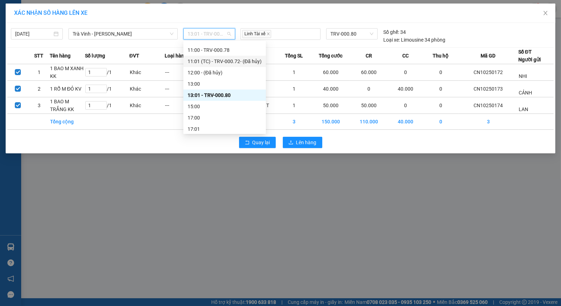
scroll to position [248, 0]
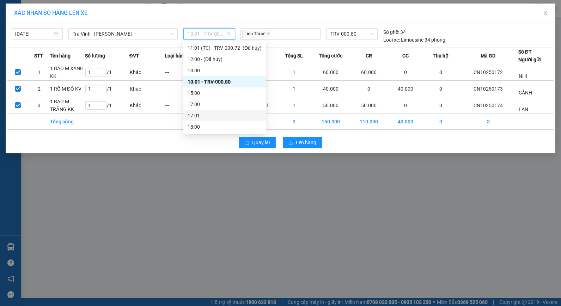
click at [205, 112] on div "17:01" at bounding box center [225, 116] width 74 height 8
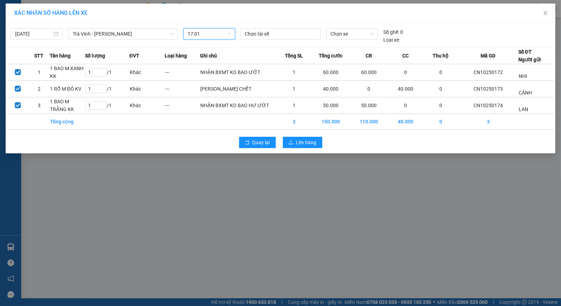
click at [222, 34] on span "17:01" at bounding box center [209, 34] width 43 height 11
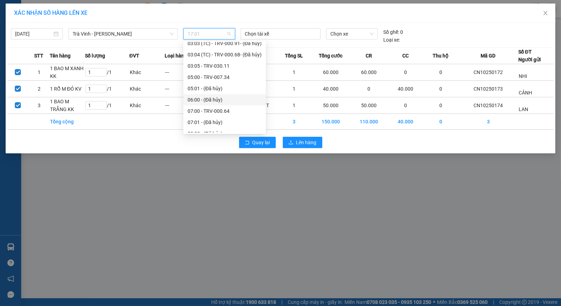
scroll to position [196, 0]
click at [212, 78] on div "09:01 - TRV-001.16" at bounding box center [225, 78] width 74 height 8
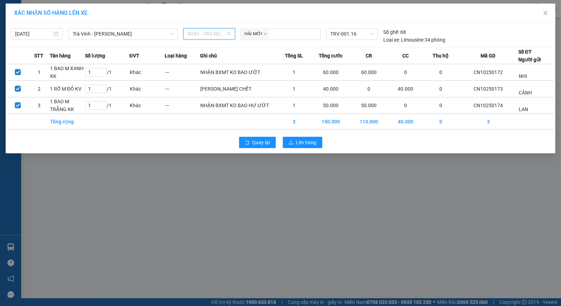
click at [222, 30] on span "09:01 - TRV-001.16" at bounding box center [209, 34] width 43 height 11
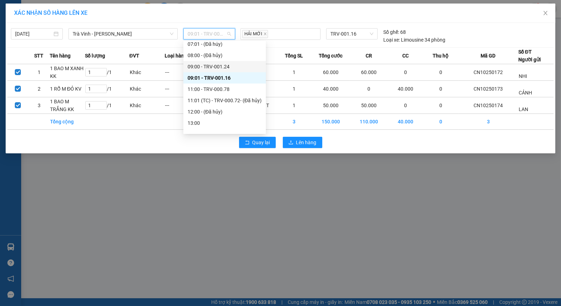
click at [214, 66] on div "09:00 - TRV-001.24" at bounding box center [225, 67] width 74 height 8
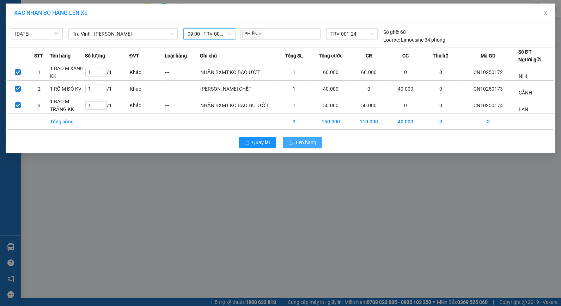
click at [311, 139] on span "Lên hàng" at bounding box center [306, 143] width 20 height 8
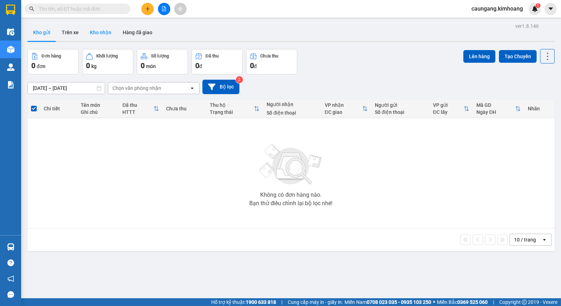
click at [104, 30] on button "Kho nhận" at bounding box center [100, 32] width 33 height 17
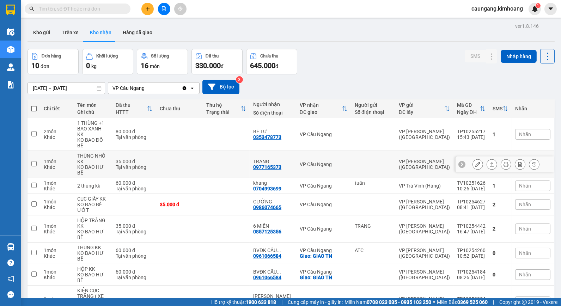
scroll to position [69, 0]
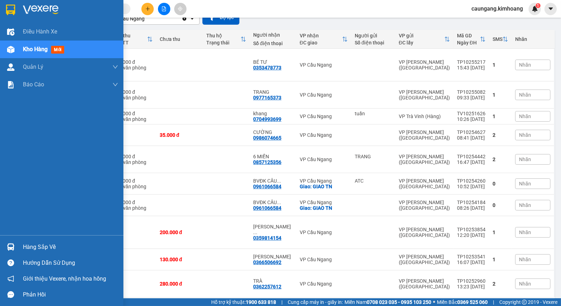
click at [20, 243] on div "Hàng sắp về" at bounding box center [61, 247] width 123 height 16
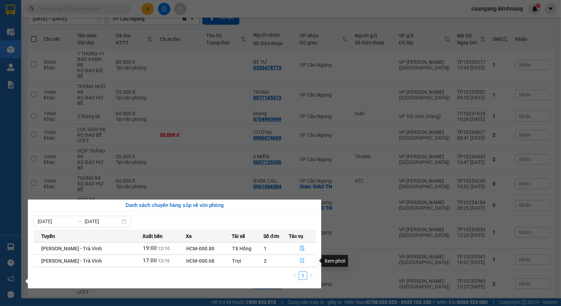
click at [302, 260] on icon "file-done" at bounding box center [302, 260] width 5 height 5
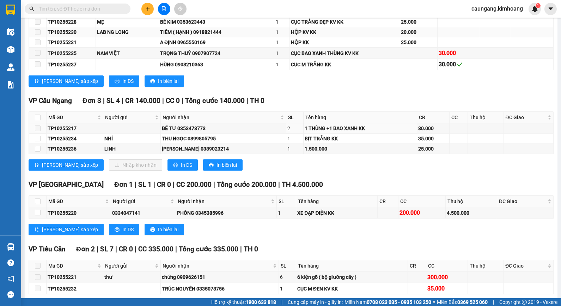
scroll to position [157, 0]
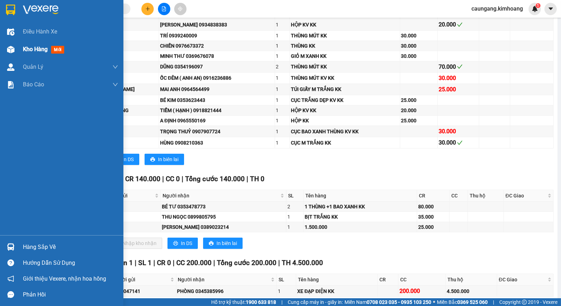
click at [14, 49] on img at bounding box center [10, 49] width 7 height 7
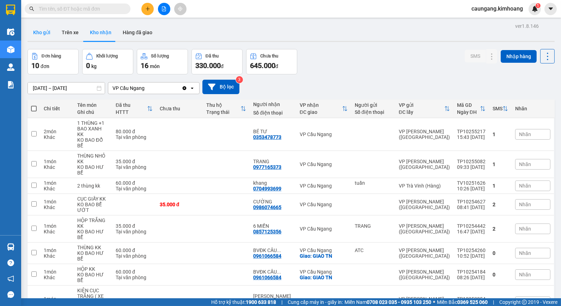
click at [43, 36] on button "Kho gửi" at bounding box center [42, 32] width 29 height 17
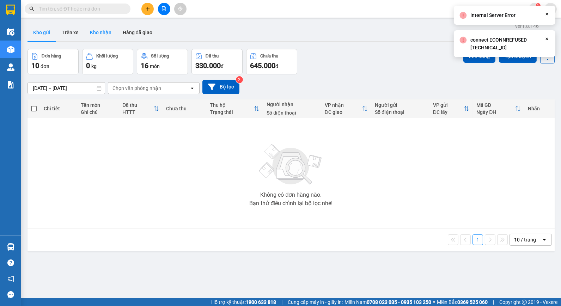
click at [99, 34] on button "Kho nhận" at bounding box center [100, 32] width 33 height 17
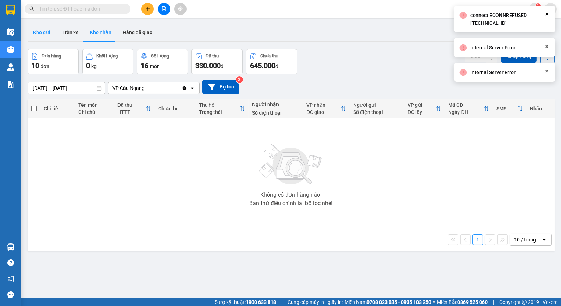
click at [47, 30] on button "Kho gửi" at bounding box center [42, 32] width 29 height 17
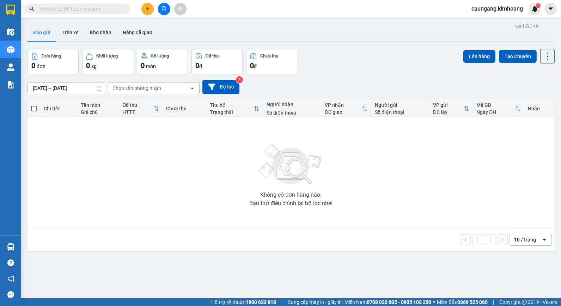
click at [87, 10] on input "text" at bounding box center [80, 9] width 83 height 8
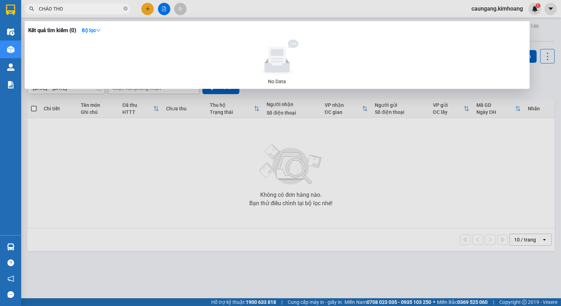
type input "CHÁO THOA"
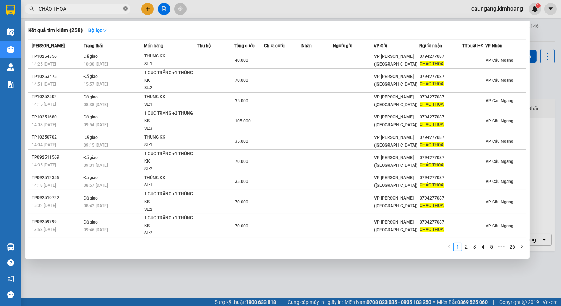
click at [124, 8] on icon "close-circle" at bounding box center [125, 8] width 4 height 4
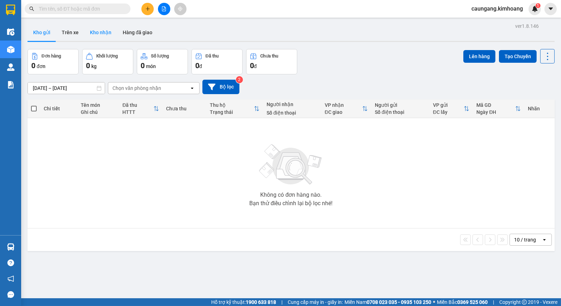
click at [106, 37] on button "Kho nhận" at bounding box center [100, 32] width 33 height 17
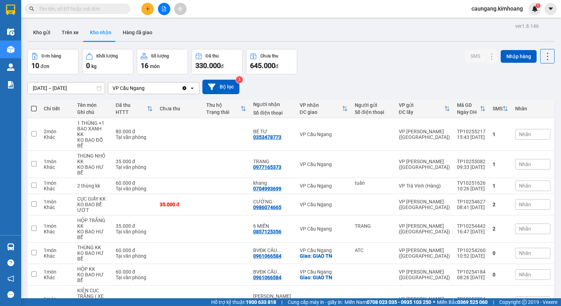
scroll to position [69, 0]
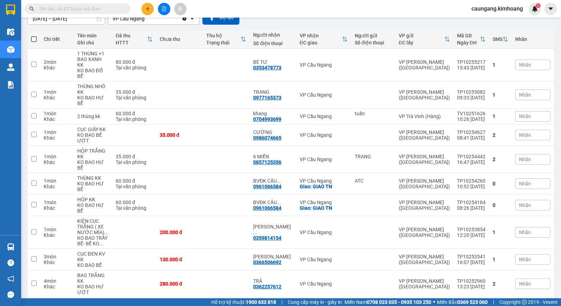
click at [99, 10] on input "text" at bounding box center [80, 9] width 83 height 8
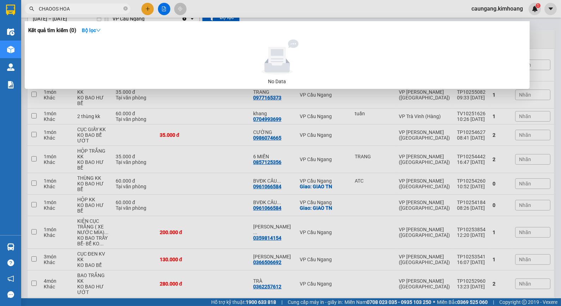
drag, startPoint x: 53, startPoint y: 9, endPoint x: 79, endPoint y: 4, distance: 26.2
click at [79, 4] on span "CHAOOS HOA" at bounding box center [78, 9] width 106 height 11
click at [55, 9] on input "CHAOS THOA" at bounding box center [80, 9] width 83 height 8
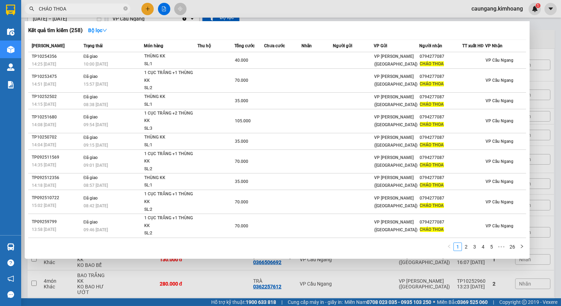
type input "CHÁO THOA"
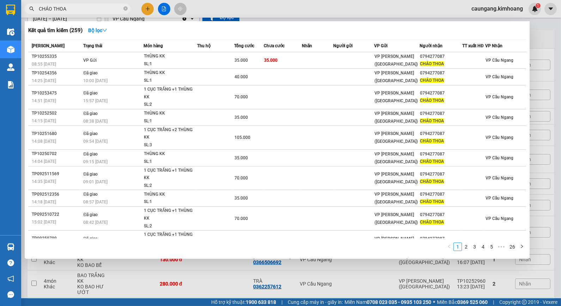
click at [224, 10] on div at bounding box center [280, 153] width 561 height 306
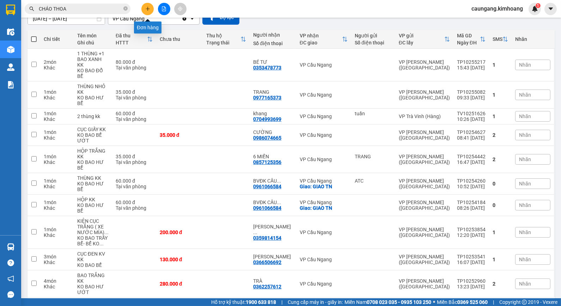
click at [149, 7] on button at bounding box center [147, 9] width 12 height 12
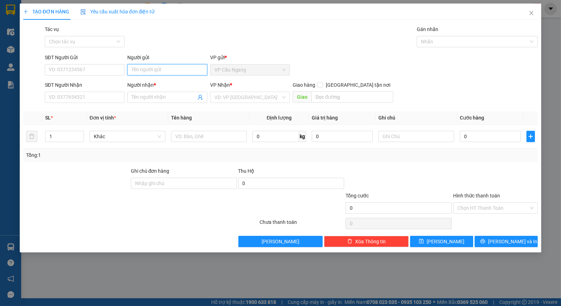
click at [168, 66] on input "Người gửi" at bounding box center [167, 69] width 80 height 11
type input "MAI"
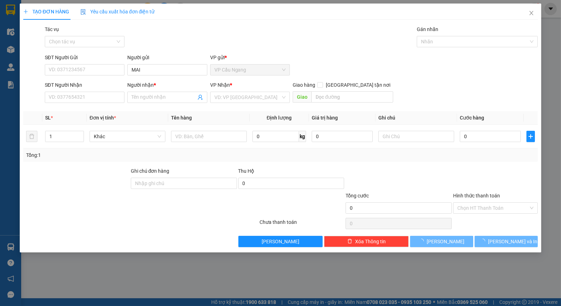
click at [174, 50] on div "Transit Pickup Surcharge Ids Transit Deliver Surcharge Ids Transit Deliver Surc…" at bounding box center [280, 136] width 515 height 222
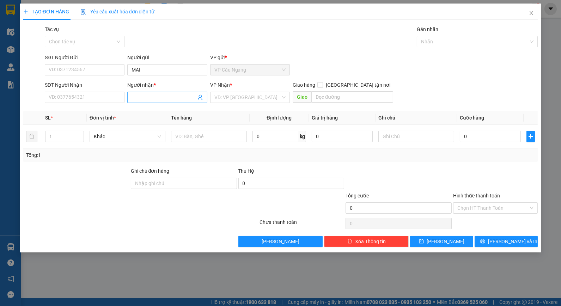
click at [158, 96] on input "Người nhận *" at bounding box center [164, 97] width 64 height 8
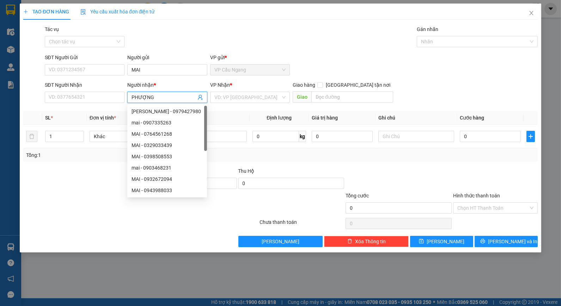
type input "PHƯỢNG"
click at [191, 44] on div "Tác vụ Chọn tác vụ Gán nhãn Nhãn" at bounding box center [291, 37] width 496 height 25
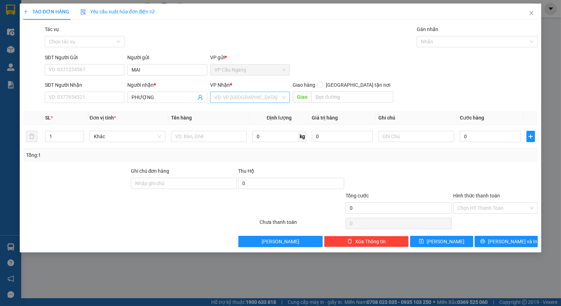
click at [236, 95] on input "search" at bounding box center [247, 97] width 66 height 11
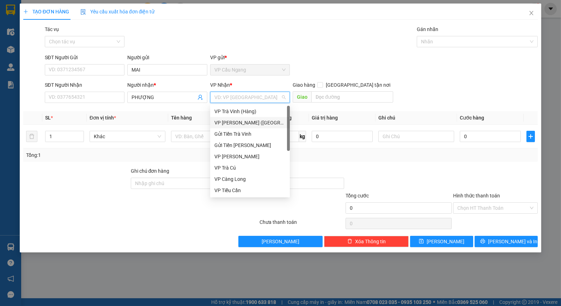
click at [238, 121] on div "VP [PERSON_NAME] ([GEOGRAPHIC_DATA])" at bounding box center [249, 123] width 71 height 8
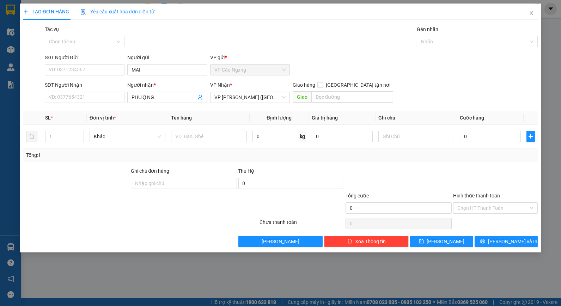
click at [308, 83] on span "Giao hàng" at bounding box center [304, 85] width 23 height 6
click at [218, 133] on input "text" at bounding box center [209, 136] width 76 height 11
type input "1 BỌC M TRẮNG XANH KK"
click at [431, 153] on div "Tổng: 1" at bounding box center [280, 155] width 515 height 13
click at [490, 136] on input "0" at bounding box center [490, 136] width 61 height 11
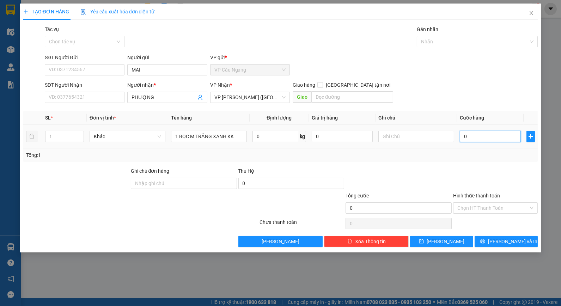
type input "3"
type input "35"
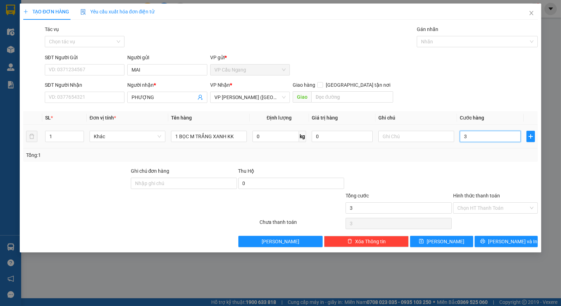
type input "35"
type input "35.000"
click at [437, 162] on div "Transit Pickup Surcharge Ids Transit Deliver Surcharge Ids Transit Deliver Surc…" at bounding box center [280, 136] width 515 height 222
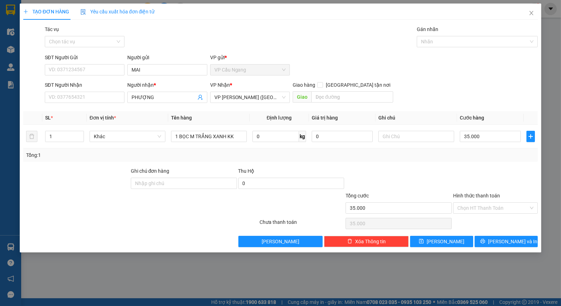
click at [436, 108] on div "Transit Pickup Surcharge Ids Transit Deliver Surcharge Ids Transit Deliver Surc…" at bounding box center [280, 136] width 515 height 222
click at [152, 49] on div "Tác vụ Chọn tác vụ Gán nhãn Nhãn" at bounding box center [291, 37] width 496 height 25
click at [95, 96] on input "SĐT Người Nhận" at bounding box center [85, 97] width 80 height 11
click at [91, 96] on input "SĐT Người Nhận" at bounding box center [85, 97] width 80 height 11
type input "0919301319"
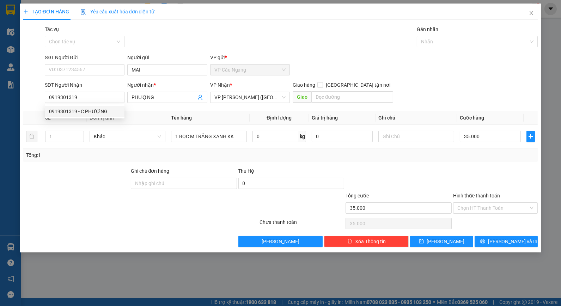
click at [70, 177] on div at bounding box center [77, 179] width 108 height 25
click at [381, 64] on div "SĐT Người Gửi VD: 0371234567 Người gửi MAI VP gửi * VP Cầu Ngang" at bounding box center [291, 66] width 496 height 25
click at [440, 157] on div "Tổng: 1" at bounding box center [280, 155] width 509 height 8
click at [501, 244] on span "[PERSON_NAME] và In" at bounding box center [512, 242] width 49 height 8
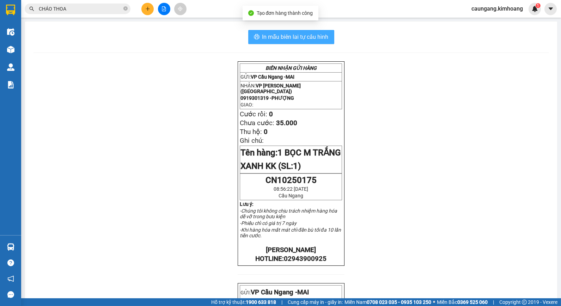
click at [289, 40] on span "In mẫu biên lai tự cấu hình" at bounding box center [295, 36] width 66 height 9
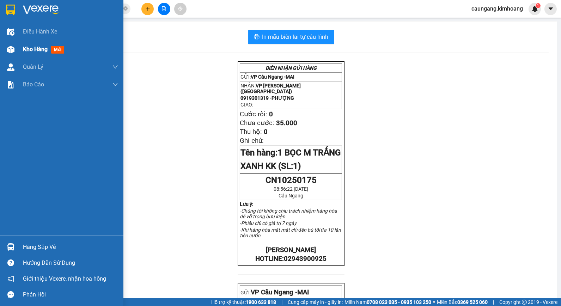
click at [27, 51] on span "Kho hàng" at bounding box center [35, 49] width 25 height 7
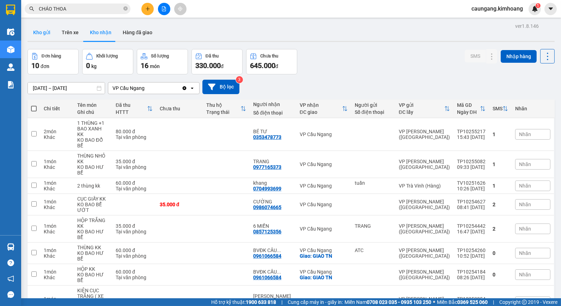
click at [41, 30] on button "Kho gửi" at bounding box center [42, 32] width 29 height 17
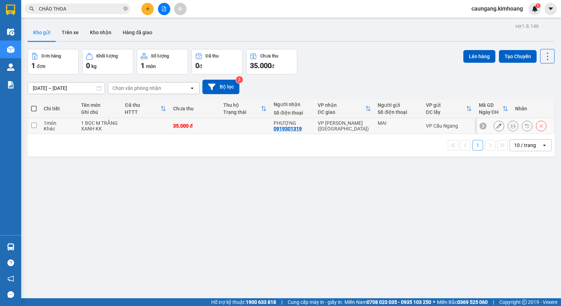
click at [497, 128] on icon at bounding box center [499, 125] width 5 height 5
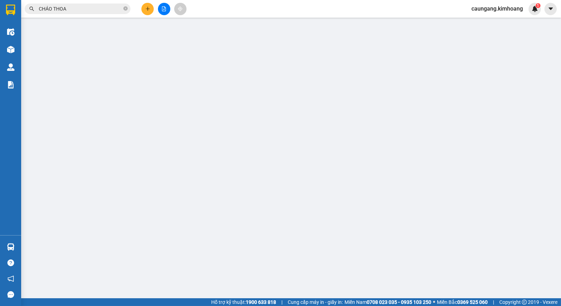
type input "MAI"
type input "0919301319"
type input "PHƯỢNG"
type input "35.000"
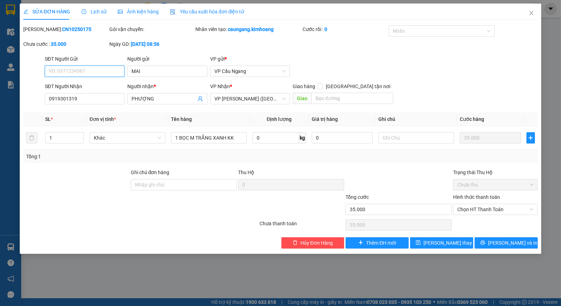
click at [94, 71] on input "SĐT Người Gửi" at bounding box center [85, 71] width 80 height 11
type input "0971515119"
click at [448, 244] on span "[PERSON_NAME] thay đổi" at bounding box center [452, 243] width 56 height 8
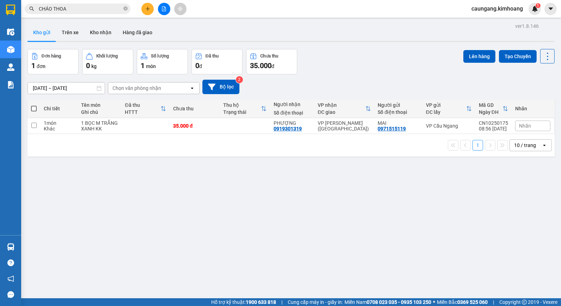
click at [104, 6] on input "CHÁO THOA" at bounding box center [80, 9] width 83 height 8
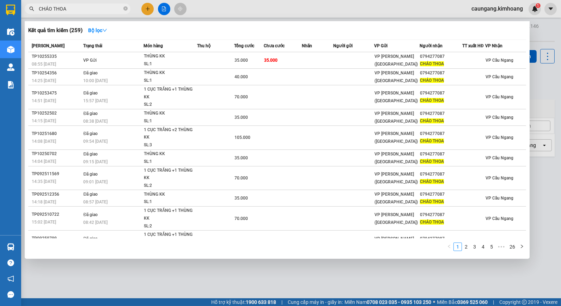
click at [228, 5] on div at bounding box center [280, 153] width 561 height 306
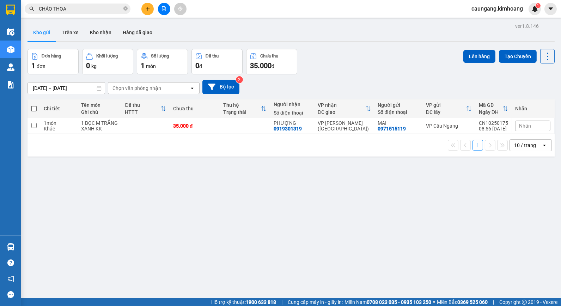
click at [149, 6] on icon "plus" at bounding box center [147, 8] width 5 height 5
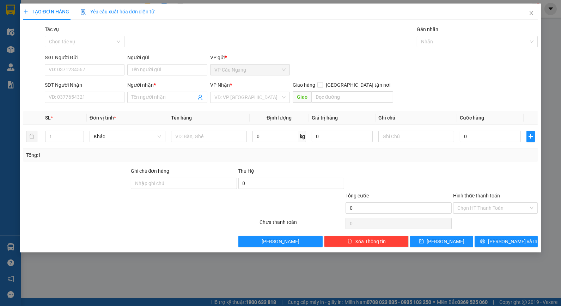
click at [455, 157] on div "Tổng: 1" at bounding box center [280, 155] width 509 height 8
click at [485, 141] on input "0" at bounding box center [490, 136] width 61 height 11
type input "3"
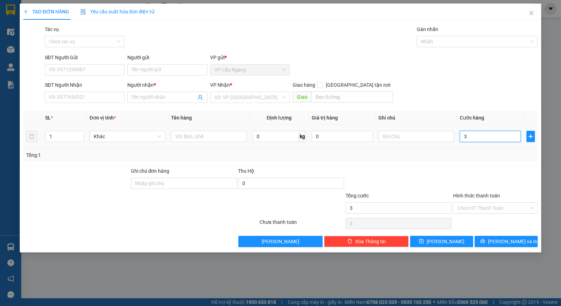
type input "35"
type input "35.000"
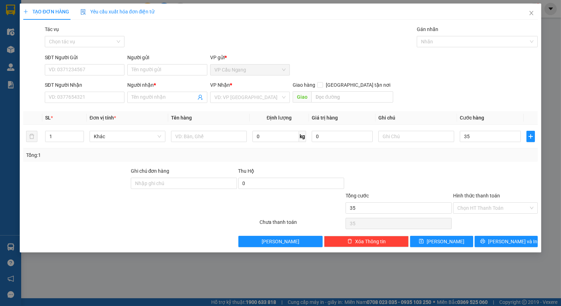
type input "35.000"
click at [427, 159] on div "Tổng: 1" at bounding box center [280, 155] width 515 height 13
click at [408, 139] on input "text" at bounding box center [417, 136] width 76 height 11
type input "1 TẤM DẸP K TRẮNG KK"
drag, startPoint x: 394, startPoint y: 157, endPoint x: 288, endPoint y: 142, distance: 107.6
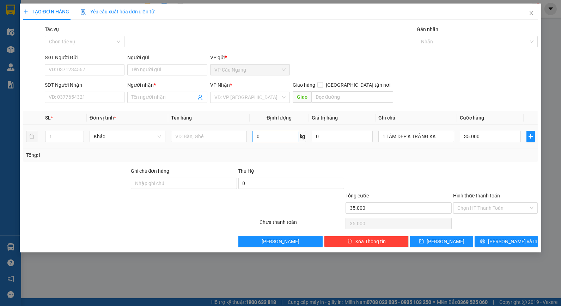
click at [393, 158] on div "Tổng: 1" at bounding box center [280, 155] width 509 height 8
click at [212, 139] on input "text" at bounding box center [209, 136] width 76 height 11
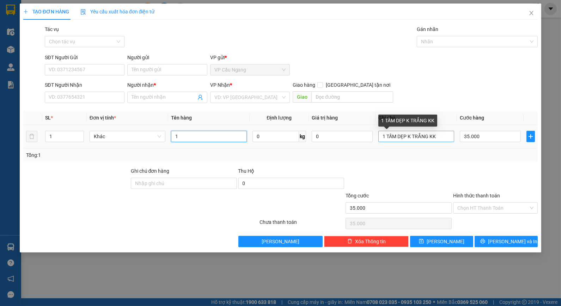
type input "1"
drag, startPoint x: 436, startPoint y: 137, endPoint x: 378, endPoint y: 140, distance: 58.3
click at [378, 140] on td "1 TẤM DẸP K TRẮNG KK" at bounding box center [416, 137] width 81 height 24
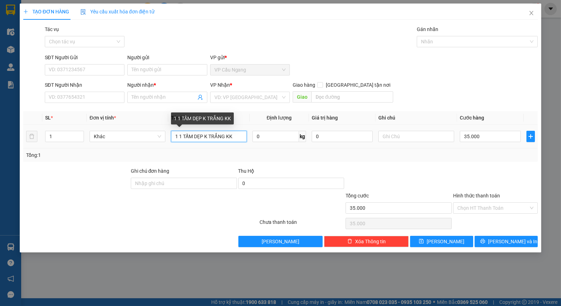
click at [177, 136] on input "1 1 TẤM DẸP K TRẮNG KK" at bounding box center [209, 136] width 76 height 11
type input "1 TẤM DẸP K TRẮNG KK"
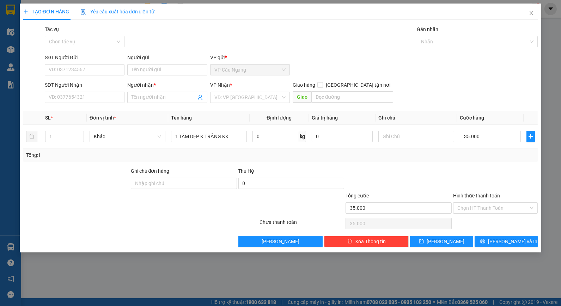
click at [420, 156] on div "Tổng: 1" at bounding box center [280, 155] width 509 height 8
click at [248, 97] on input "search" at bounding box center [247, 97] width 66 height 11
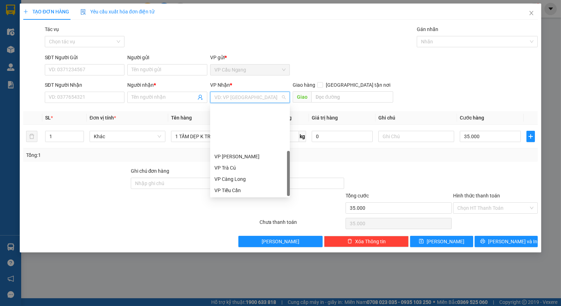
scroll to position [56, 0]
click at [237, 165] on div "VP [GEOGRAPHIC_DATA]" at bounding box center [249, 168] width 71 height 8
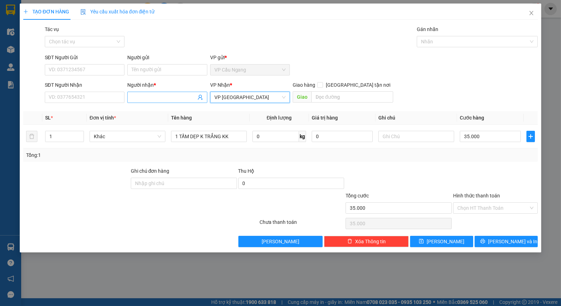
click at [149, 98] on input "Người nhận *" at bounding box center [164, 97] width 64 height 8
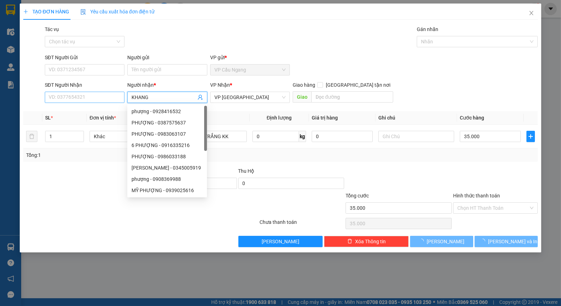
type input "KHANG"
click at [107, 95] on input "SĐT Người Nhận" at bounding box center [85, 97] width 80 height 11
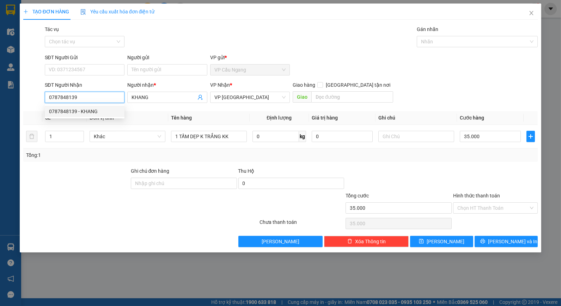
type input "0787848139"
click at [80, 168] on div at bounding box center [77, 179] width 108 height 25
click at [413, 162] on div "Transit Pickup Surcharge Ids Transit Deliver Surcharge Ids Transit Deliver Surc…" at bounding box center [280, 136] width 515 height 222
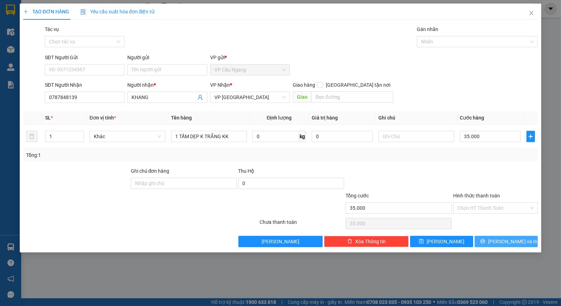
click at [485, 241] on icon "printer" at bounding box center [483, 241] width 5 height 5
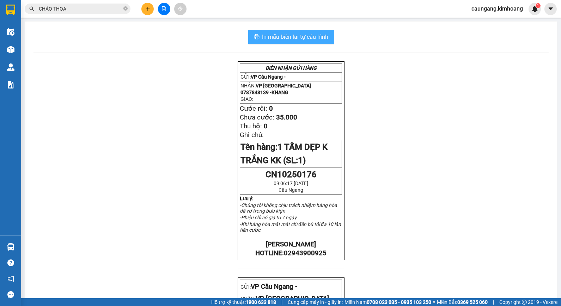
click at [274, 41] on span "In mẫu biên lai tự cấu hình" at bounding box center [295, 36] width 66 height 9
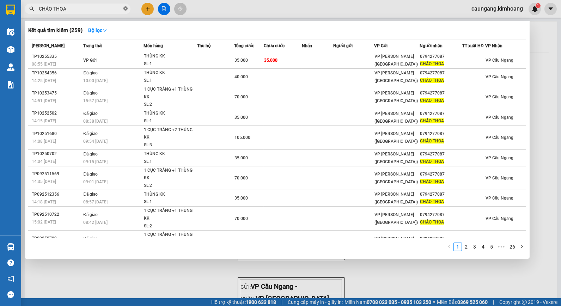
click at [125, 9] on icon "close-circle" at bounding box center [125, 8] width 4 height 4
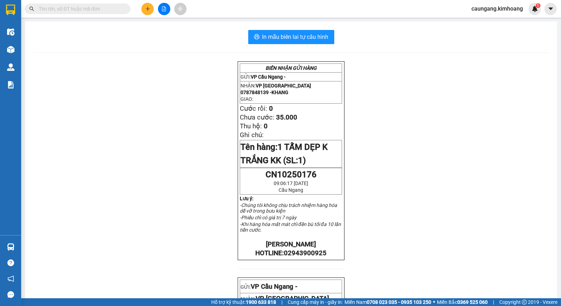
click at [113, 8] on input "text" at bounding box center [80, 9] width 83 height 8
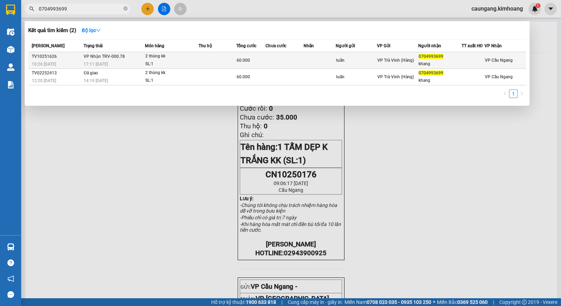
type input "0704993699"
click at [203, 60] on td at bounding box center [218, 60] width 38 height 17
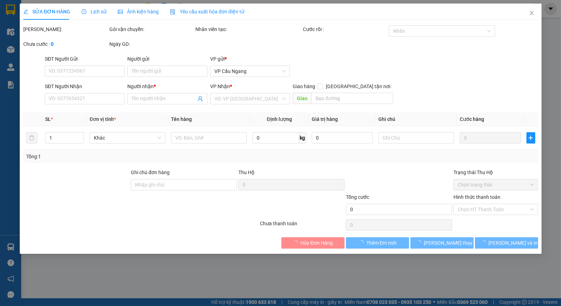
type input "tuấn"
type input "0704993699"
type input "khang"
type input "60.000"
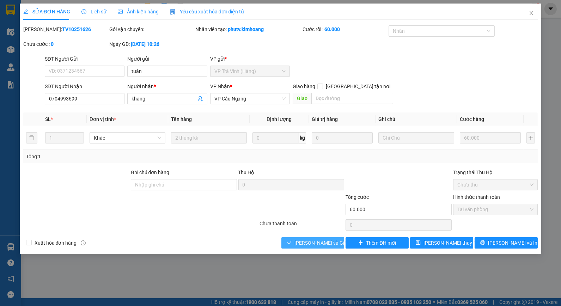
click at [328, 241] on span "[PERSON_NAME] và Giao hàng" at bounding box center [329, 243] width 68 height 8
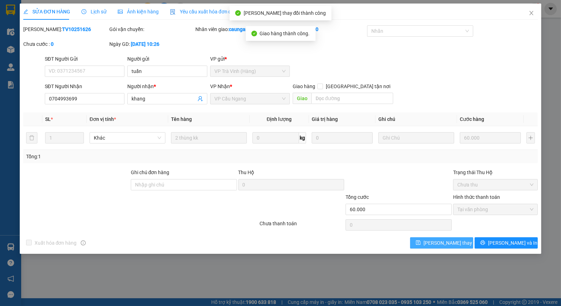
drag, startPoint x: 440, startPoint y: 239, endPoint x: 436, endPoint y: 237, distance: 3.9
click at [440, 240] on span "[PERSON_NAME] thay đổi" at bounding box center [452, 243] width 56 height 8
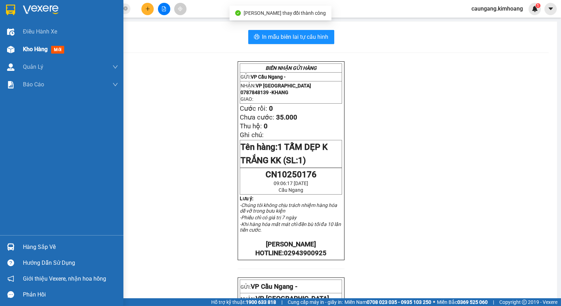
click at [29, 49] on span "Kho hàng" at bounding box center [35, 49] width 25 height 7
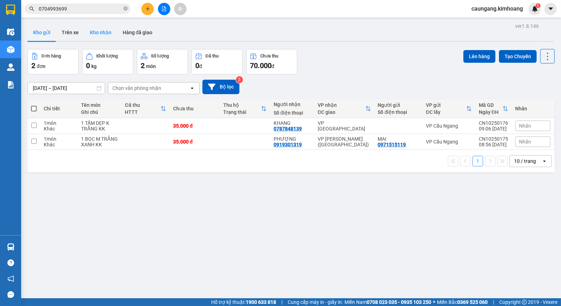
click at [100, 34] on button "Kho nhận" at bounding box center [100, 32] width 33 height 17
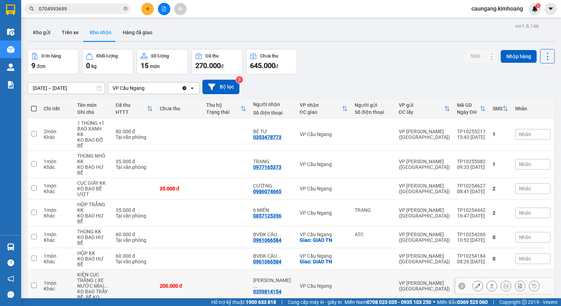
scroll to position [48, 0]
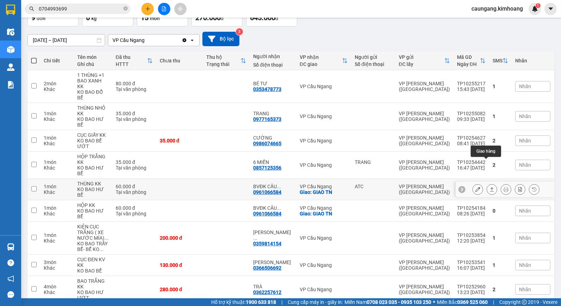
click at [490, 187] on icon at bounding box center [492, 189] width 5 height 5
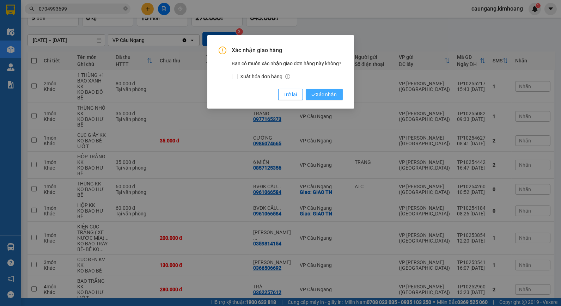
click at [316, 91] on span "Xác nhận" at bounding box center [324, 95] width 26 height 8
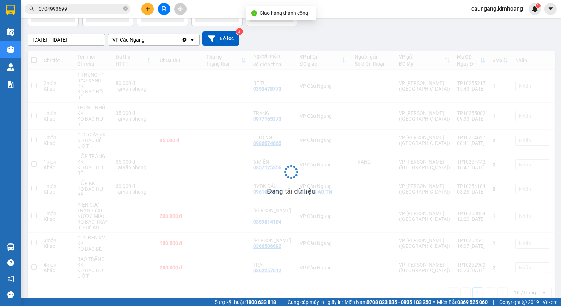
scroll to position [32, 0]
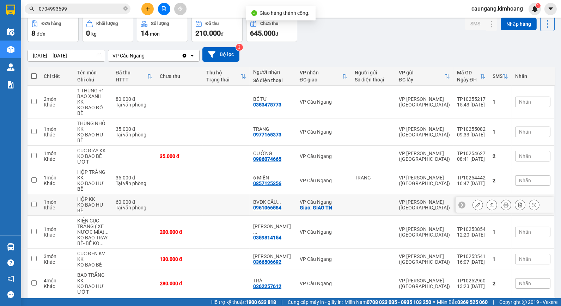
click at [490, 202] on icon at bounding box center [492, 204] width 5 height 5
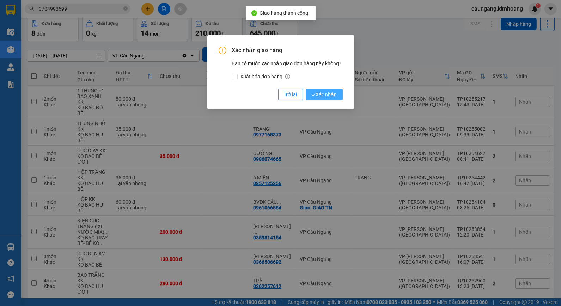
click at [330, 94] on span "Xác nhận" at bounding box center [324, 95] width 26 height 8
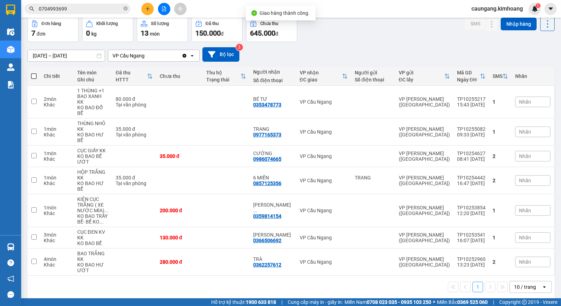
click at [69, 58] on input "[DATE] – [DATE]" at bounding box center [66, 55] width 77 height 11
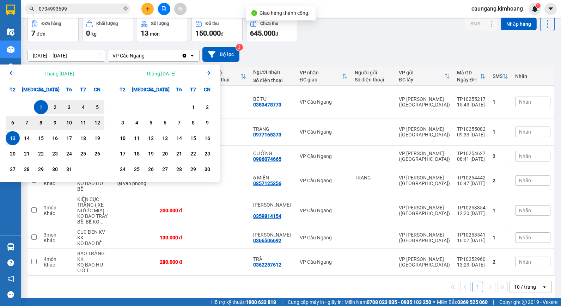
click at [13, 70] on icon "Arrow Left" at bounding box center [12, 73] width 8 height 8
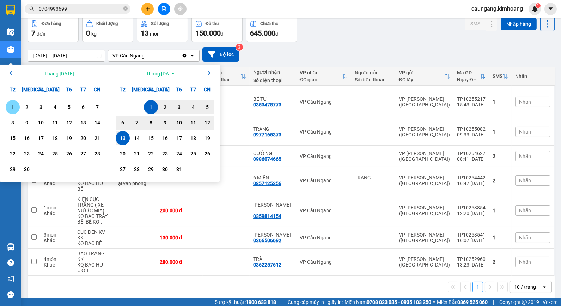
click at [14, 106] on div "1" at bounding box center [13, 107] width 10 height 8
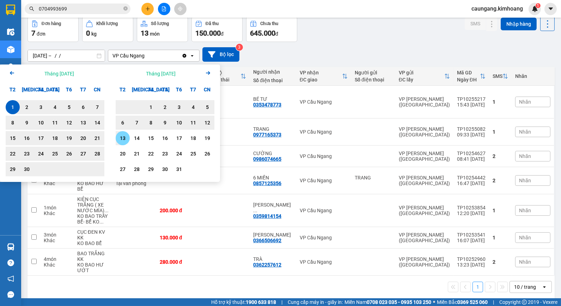
click at [126, 138] on div "13" at bounding box center [123, 138] width 10 height 8
type input "01/09/2025 – 13/10/2025"
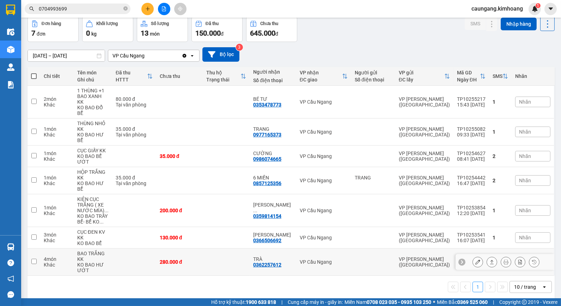
drag, startPoint x: 339, startPoint y: 231, endPoint x: 336, endPoint y: 226, distance: 5.4
click at [337, 249] on td "VP Cầu Ngang" at bounding box center [323, 262] width 55 height 27
checkbox input "true"
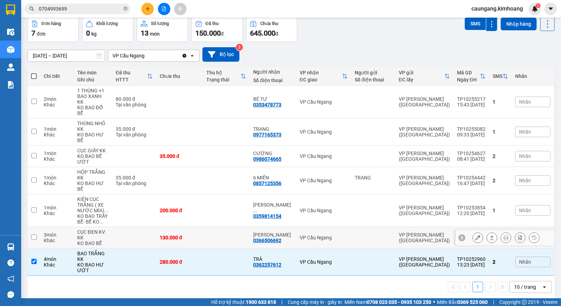
click at [333, 227] on td "VP Cầu Ngang" at bounding box center [323, 238] width 55 height 22
checkbox input "true"
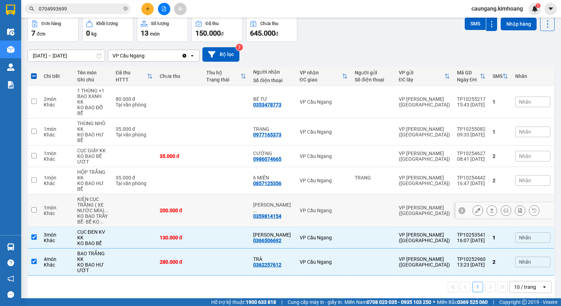
click at [326, 195] on td "VP Cầu Ngang" at bounding box center [323, 210] width 55 height 33
checkbox input "true"
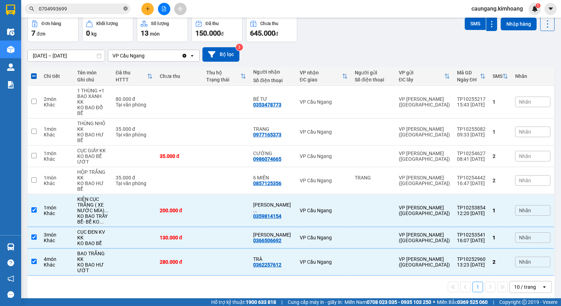
click at [126, 8] on icon "close-circle" at bounding box center [125, 8] width 4 height 4
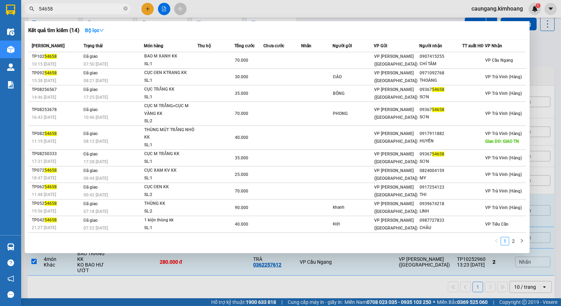
type input "54658"
click at [248, 11] on div at bounding box center [280, 153] width 561 height 306
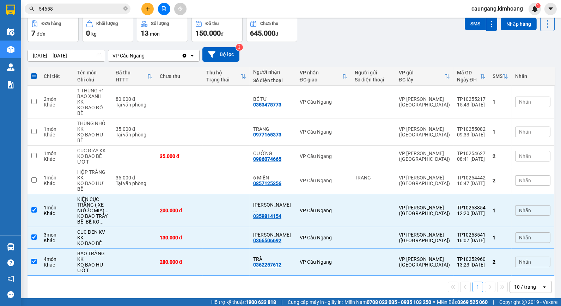
scroll to position [0, 0]
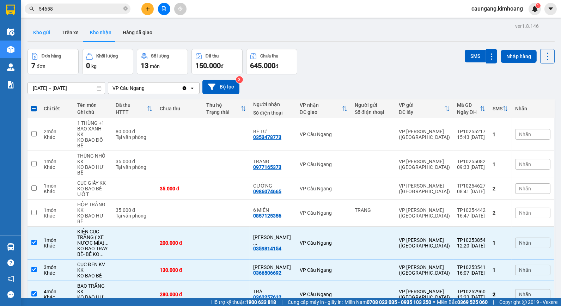
click at [47, 35] on button "Kho gửi" at bounding box center [42, 32] width 29 height 17
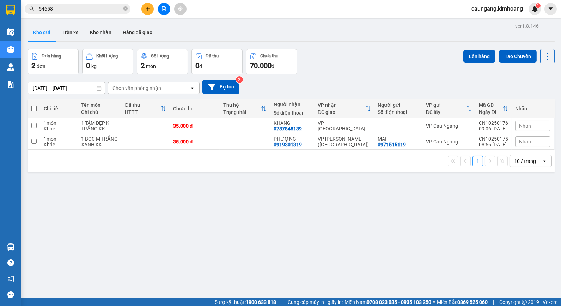
click at [28, 24] on button "Kho gửi" at bounding box center [42, 32] width 29 height 17
click at [148, 6] on icon "plus" at bounding box center [147, 8] width 5 height 5
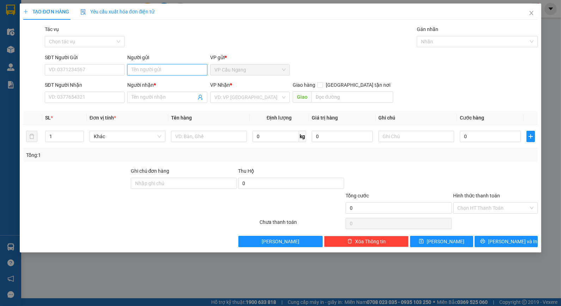
click at [170, 75] on input "Người gửi" at bounding box center [167, 69] width 80 height 11
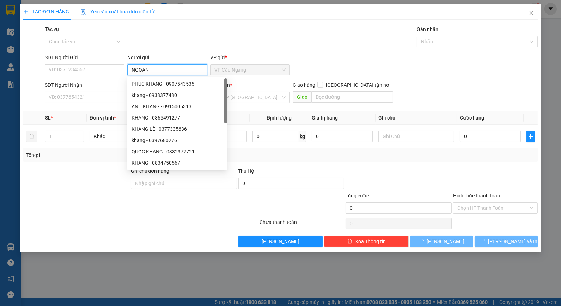
type input "NGOAN"
click at [177, 37] on div "Tác vụ Chọn tác vụ Gán nhãn Nhãn" at bounding box center [291, 37] width 496 height 25
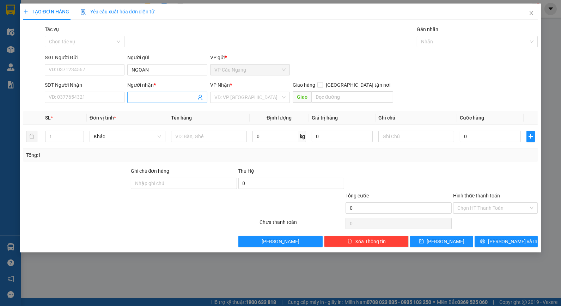
click at [152, 94] on input "Người nhận *" at bounding box center [164, 97] width 64 height 8
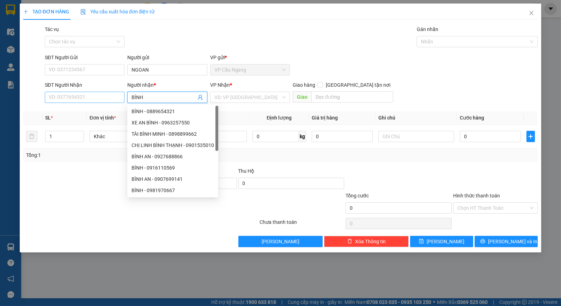
type input "BÌNH"
click at [103, 98] on input "SĐT Người Nhận" at bounding box center [85, 97] width 80 height 11
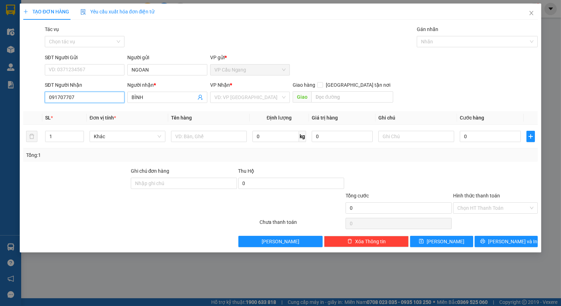
type input "0917077070"
click at [102, 113] on div "0917077070 - BÌNH" at bounding box center [84, 112] width 71 height 8
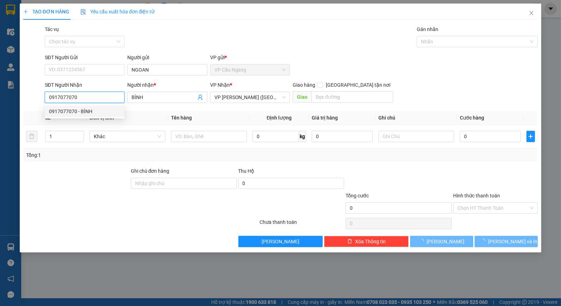
type input "40.000"
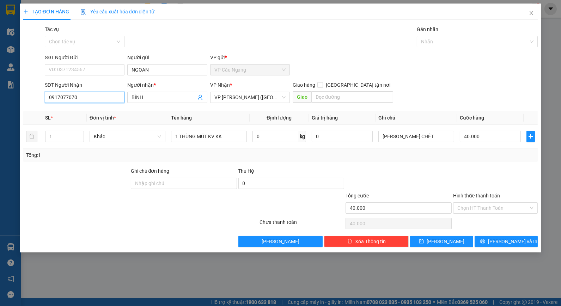
type input "0917077070"
drag, startPoint x: 424, startPoint y: 167, endPoint x: 428, endPoint y: 165, distance: 5.1
click at [424, 167] on div at bounding box center [399, 179] width 108 height 25
click at [467, 138] on input "40.000" at bounding box center [490, 136] width 61 height 11
type input "580"
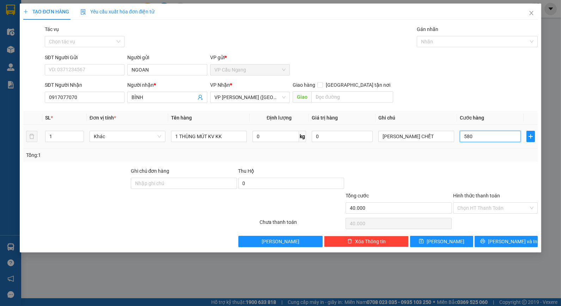
type input "580"
type input "58"
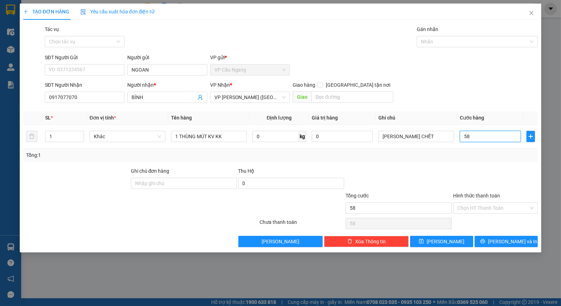
type input "5"
type input "0"
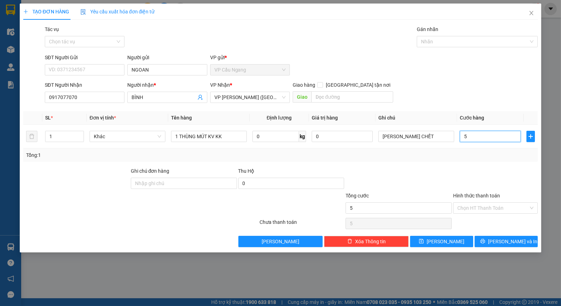
type input "0"
type input "5"
type input "05"
type input "50"
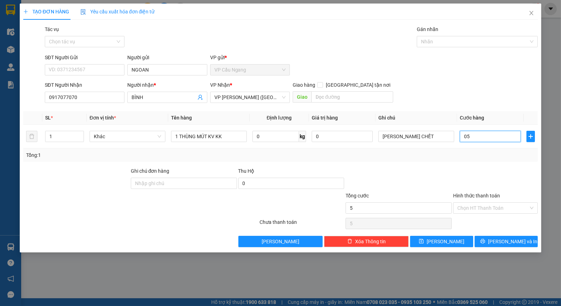
type input "50"
type input "050"
type input "50.000"
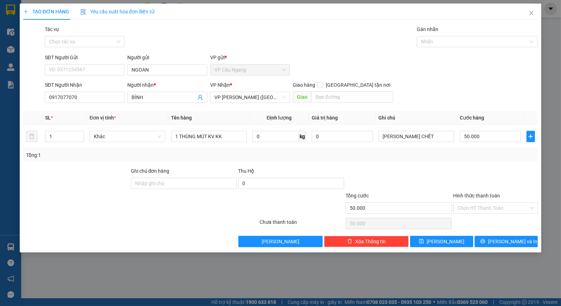
click at [456, 158] on div "Tổng: 1" at bounding box center [280, 155] width 509 height 8
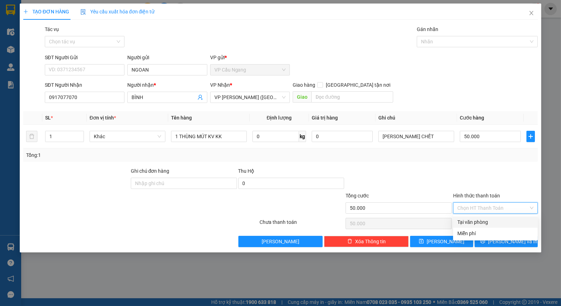
click at [496, 207] on input "Hình thức thanh toán" at bounding box center [493, 208] width 71 height 11
click at [493, 218] on div "Tại văn phòng" at bounding box center [496, 222] width 76 height 8
type input "0"
click at [485, 241] on icon "printer" at bounding box center [482, 241] width 5 height 5
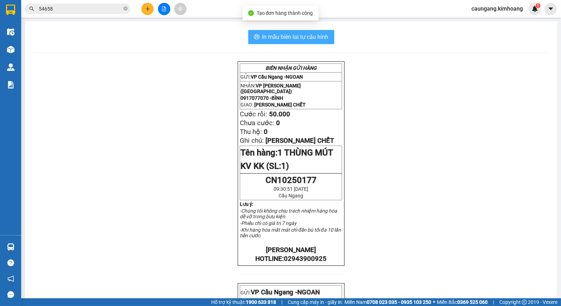
click at [279, 36] on span "In mẫu biên lai tự cấu hình" at bounding box center [295, 36] width 66 height 9
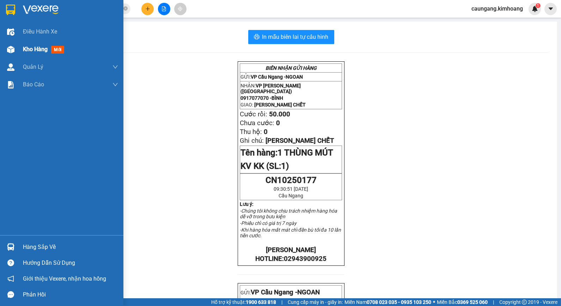
click at [28, 48] on span "Kho hàng" at bounding box center [35, 49] width 25 height 7
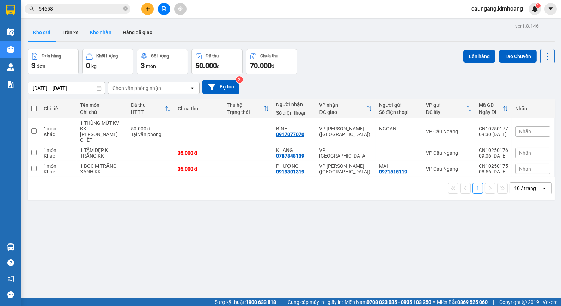
click at [96, 29] on button "Kho nhận" at bounding box center [100, 32] width 33 height 17
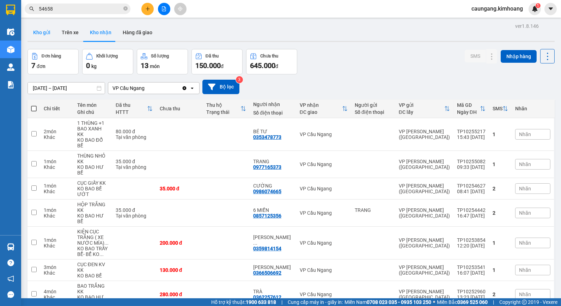
click at [43, 29] on button "Kho gửi" at bounding box center [42, 32] width 29 height 17
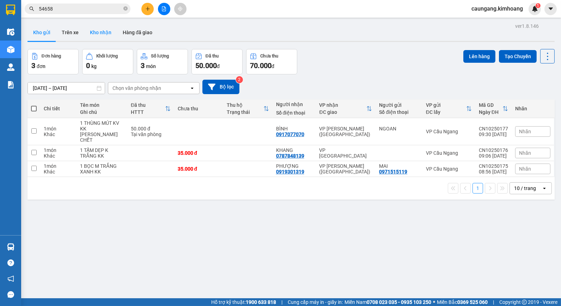
click at [91, 32] on button "Kho nhận" at bounding box center [100, 32] width 33 height 17
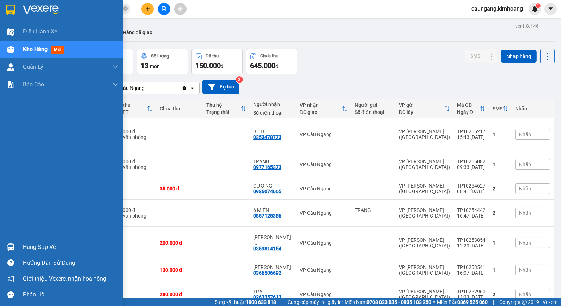
click at [18, 240] on div "Hàng sắp về" at bounding box center [61, 247] width 123 height 16
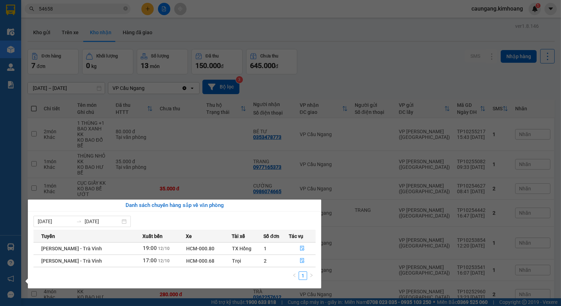
click at [338, 268] on section "Kết quả tìm kiếm ( 14 ) Bộ lọc Mã ĐH Trạng thái Món hàng Thu hộ Tổng cước Chưa …" at bounding box center [280, 153] width 561 height 306
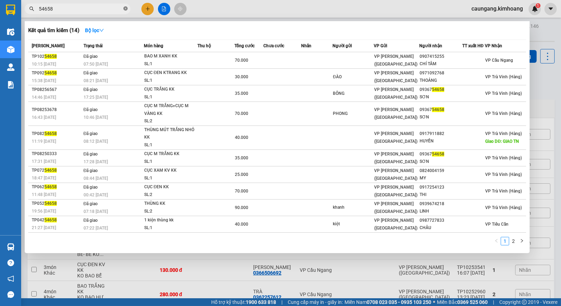
click at [126, 8] on icon "close-circle" at bounding box center [125, 8] width 4 height 4
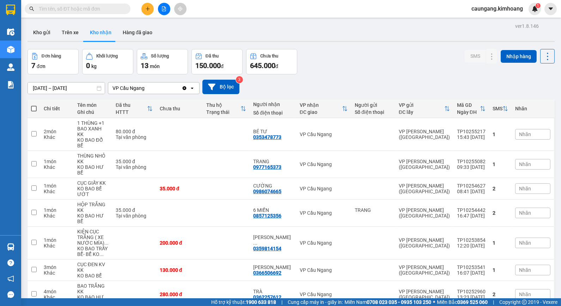
click at [115, 8] on input "text" at bounding box center [80, 9] width 83 height 8
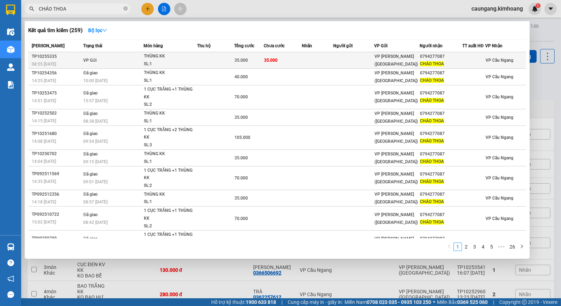
type input "CHÁO THOA"
click at [199, 60] on td at bounding box center [215, 60] width 37 height 17
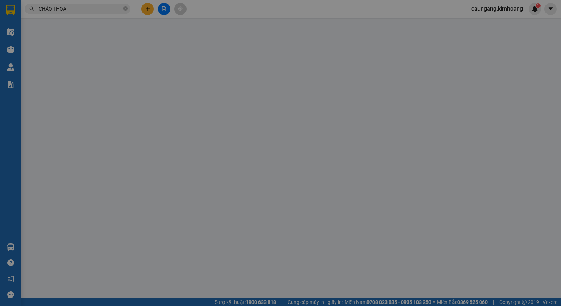
type input "0794277087"
type input "CHÁO THOA"
type input "35.000"
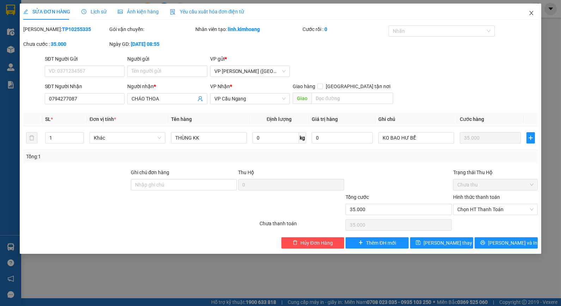
click at [530, 11] on icon "close" at bounding box center [532, 13] width 6 height 6
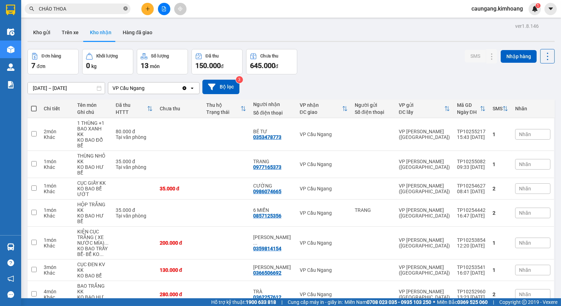
click at [125, 10] on icon "close-circle" at bounding box center [125, 8] width 4 height 4
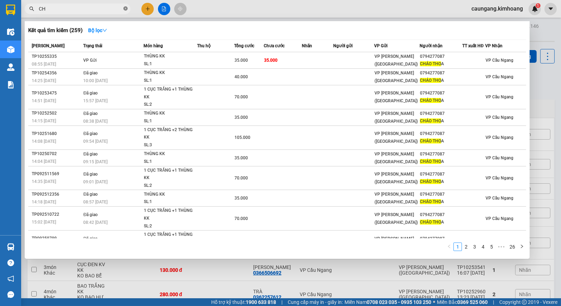
type input "C"
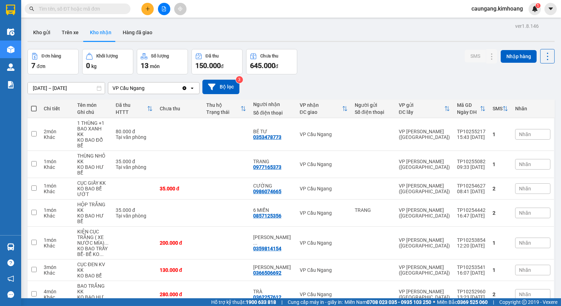
click at [148, 11] on icon "plus" at bounding box center [147, 8] width 5 height 5
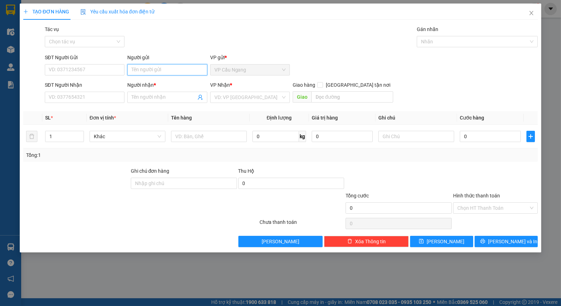
click at [157, 71] on input "Người gửi" at bounding box center [167, 69] width 80 height 11
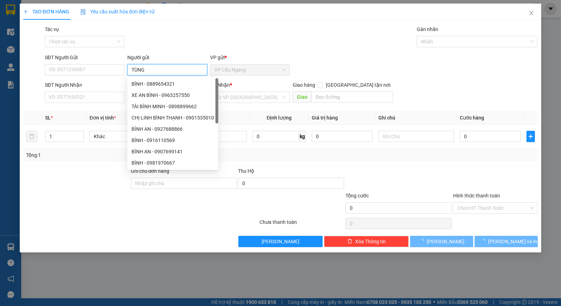
type input "TÙNG"
click at [148, 35] on div "Tác vụ Chọn tác vụ Gán nhãn Nhãn" at bounding box center [291, 37] width 496 height 25
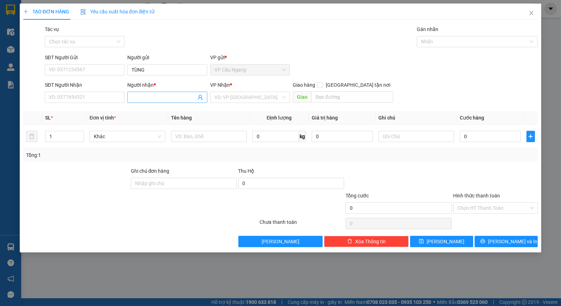
click at [149, 97] on input "Người nhận *" at bounding box center [164, 97] width 64 height 8
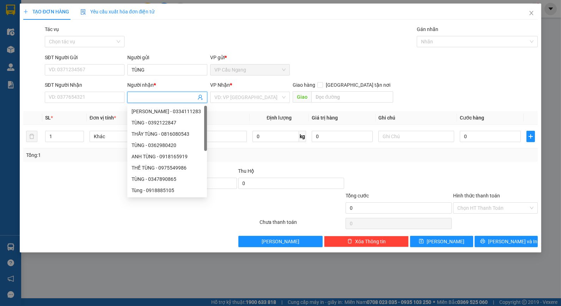
type input "V"
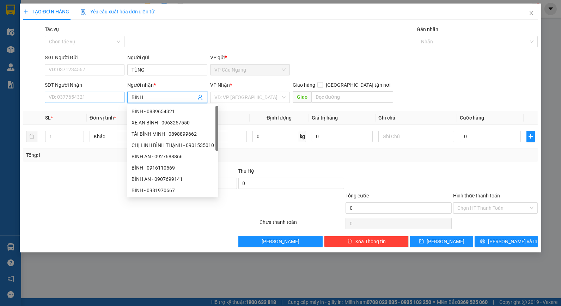
type input "BÌNH"
click at [112, 96] on input "SĐT Người Nhận" at bounding box center [85, 97] width 80 height 11
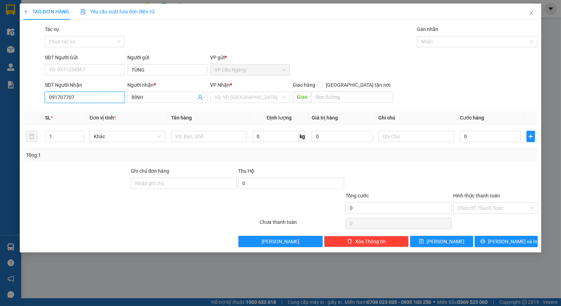
type input "0917077070"
click at [92, 111] on div "0917077070 - BÌNH" at bounding box center [84, 112] width 71 height 8
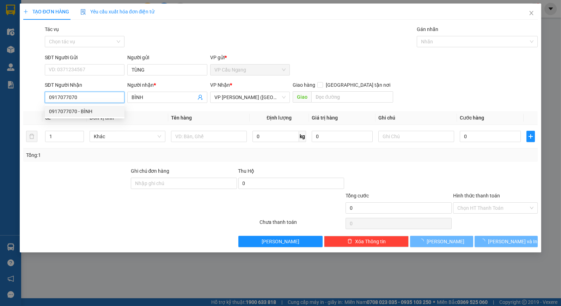
type input "50.000"
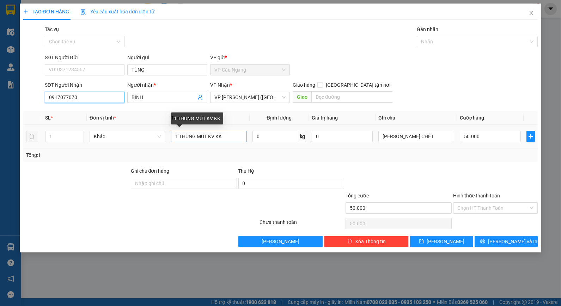
type input "0917077070"
drag, startPoint x: 177, startPoint y: 137, endPoint x: 155, endPoint y: 137, distance: 22.9
click at [155, 137] on tr "1 Khác 1 THÙNG MÚT KV KK 0 kg 0 KO BAO HƯ CHẾT 50.000" at bounding box center [280, 137] width 515 height 24
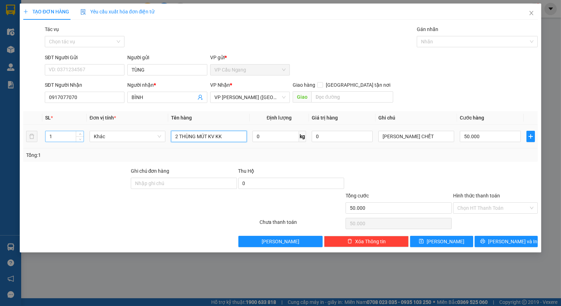
type input "2 THÙNG MÚT KV KK"
click at [33, 142] on tr "1 Khác 2 THÙNG MÚT KV KK 0 kg 0 KO BAO HƯ CHẾT 50.000" at bounding box center [280, 137] width 515 height 24
type input "2"
click at [437, 160] on div "Tổng: 2" at bounding box center [280, 155] width 515 height 13
click at [486, 139] on input "50.000" at bounding box center [490, 136] width 61 height 11
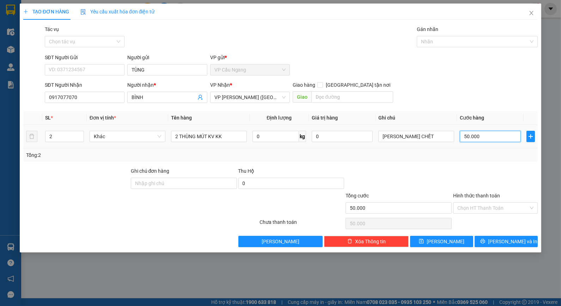
type input "9"
type input "90"
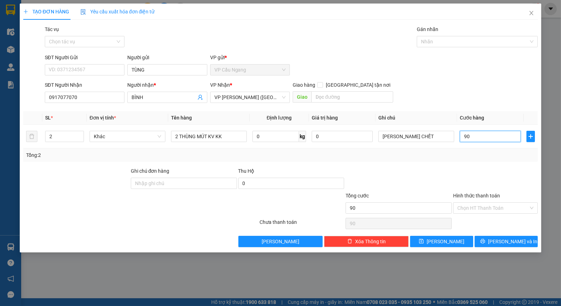
type input "90"
type input "90.000"
click at [453, 168] on div at bounding box center [496, 179] width 86 height 25
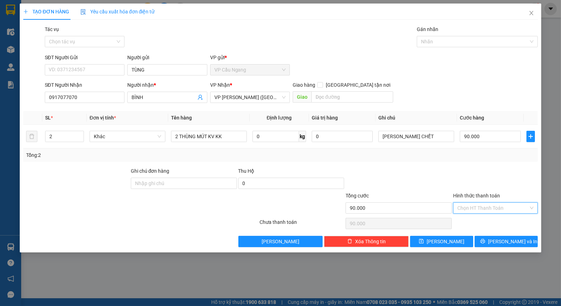
click at [480, 204] on input "Hình thức thanh toán" at bounding box center [493, 208] width 71 height 11
drag, startPoint x: 483, startPoint y: 221, endPoint x: 479, endPoint y: 217, distance: 5.7
click at [483, 221] on div "Tại văn phòng" at bounding box center [496, 222] width 76 height 8
type input "0"
click at [433, 179] on div at bounding box center [399, 179] width 108 height 25
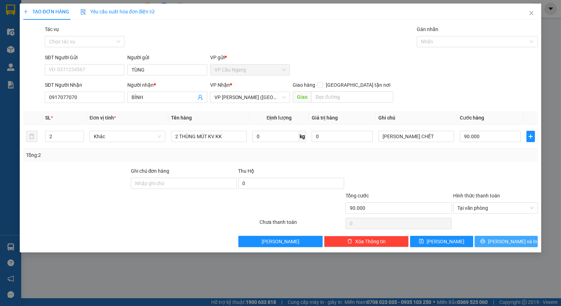
click at [500, 242] on span "[PERSON_NAME] và In" at bounding box center [512, 242] width 49 height 8
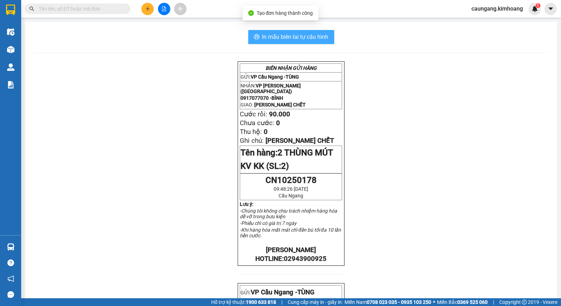
click at [308, 40] on span "In mẫu biên lai tự cấu hình" at bounding box center [295, 36] width 66 height 9
click at [275, 37] on span "In mẫu biên lai tự cấu hình" at bounding box center [295, 36] width 66 height 9
click at [82, 11] on input "text" at bounding box center [80, 9] width 83 height 8
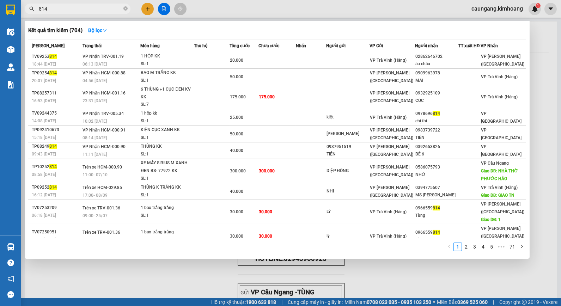
type input "814"
click at [292, 9] on div at bounding box center [280, 153] width 561 height 306
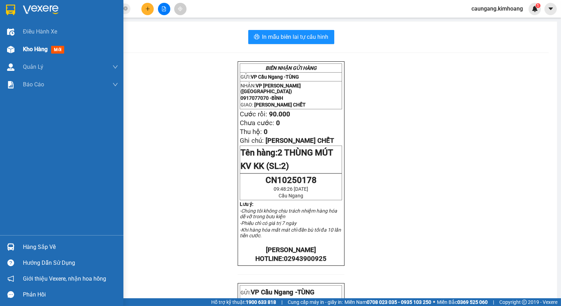
click at [25, 47] on span "Kho hàng" at bounding box center [35, 49] width 25 height 7
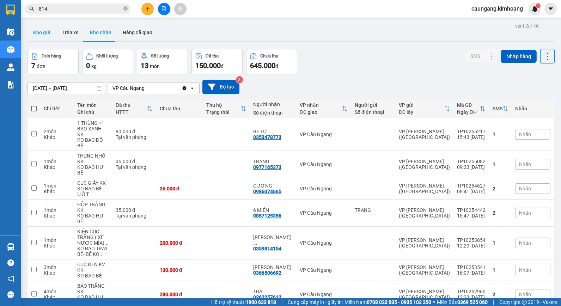
click at [46, 31] on button "Kho gửi" at bounding box center [42, 32] width 29 height 17
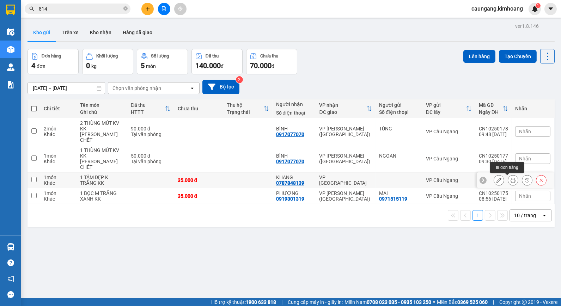
click at [511, 180] on icon at bounding box center [513, 180] width 5 height 5
